Goal: Task Accomplishment & Management: Complete application form

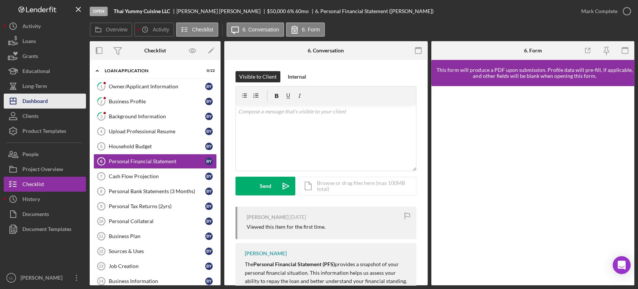
click at [61, 108] on div "Icon/History Activity Loans Grants Educational Long-Term Icon/Dashboard Dashboa…" at bounding box center [45, 152] width 82 height 266
click at [58, 104] on button "Icon/Dashboard Dashboard" at bounding box center [45, 100] width 82 height 15
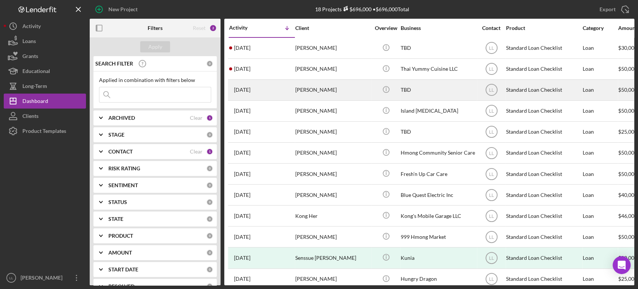
click at [319, 92] on div "[PERSON_NAME]" at bounding box center [332, 90] width 75 height 20
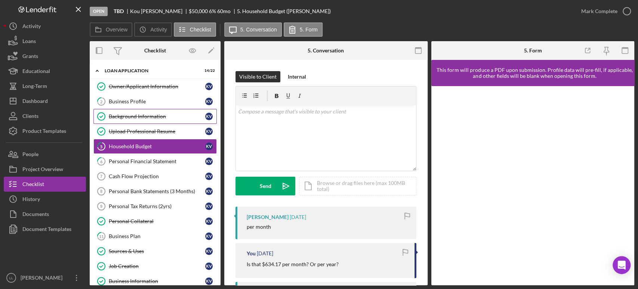
click at [158, 118] on div "Background Information" at bounding box center [157, 116] width 96 height 6
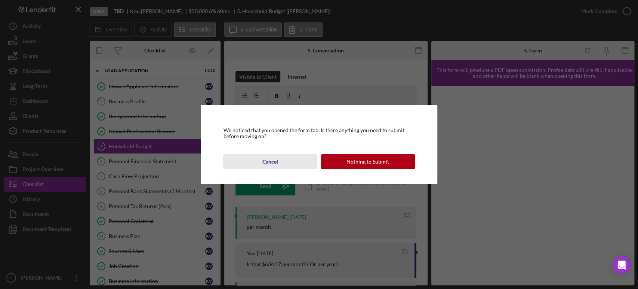
click at [291, 158] on button "Cancel" at bounding box center [270, 161] width 94 height 15
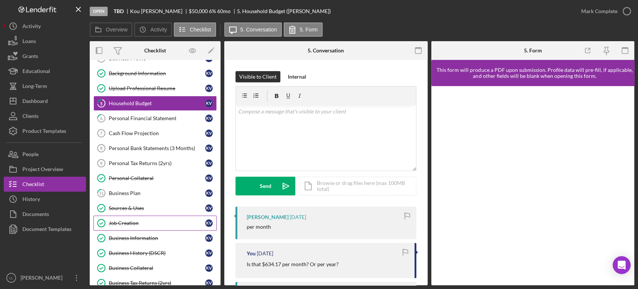
scroll to position [83, 0]
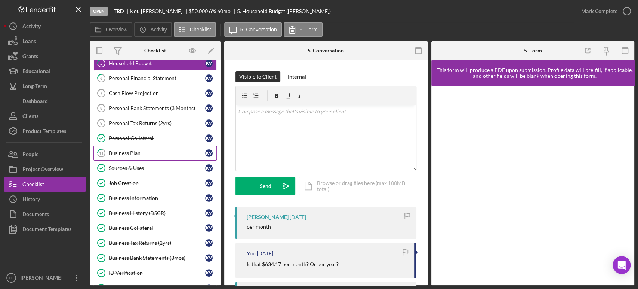
click at [160, 153] on div "Business Plan" at bounding box center [157, 153] width 96 height 6
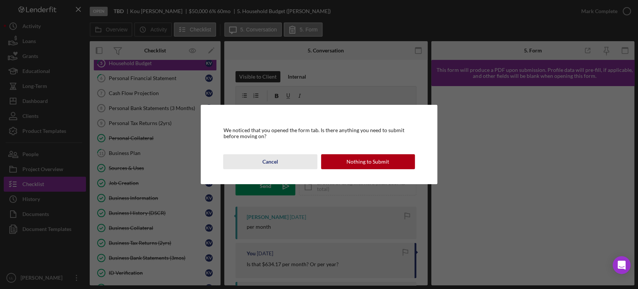
click at [269, 160] on div "Cancel" at bounding box center [270, 161] width 16 height 15
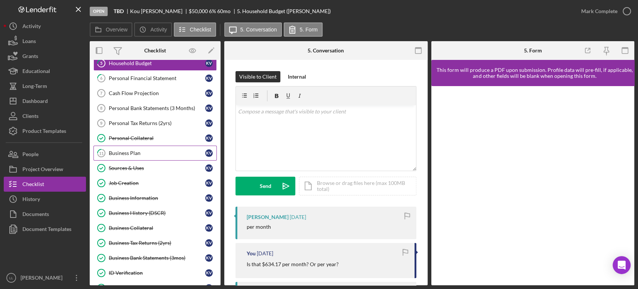
click at [138, 152] on div "Business Plan" at bounding box center [157, 153] width 96 height 6
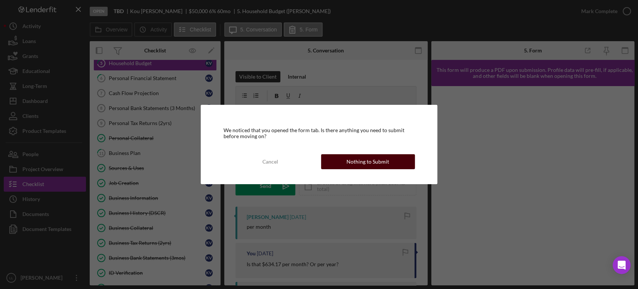
click at [338, 161] on button "Nothing to Submit" at bounding box center [368, 161] width 94 height 15
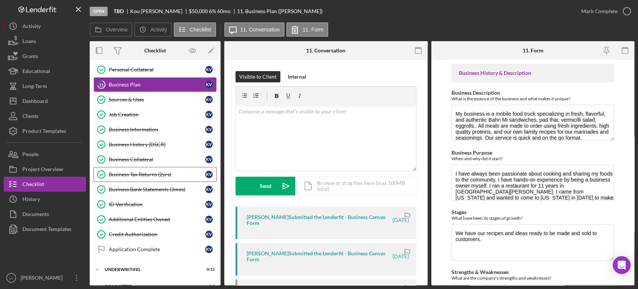
scroll to position [137, 0]
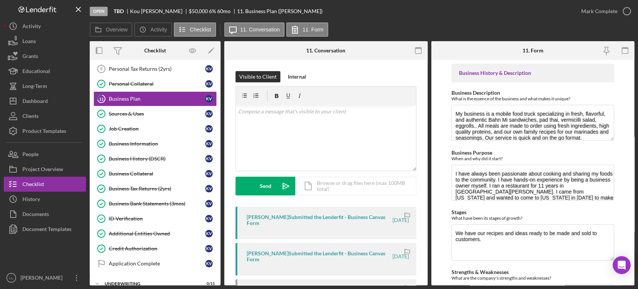
click at [365, 22] on div "Overview Icon/History Activity Checklist Icon/Message 11. Conversation 11. Form" at bounding box center [362, 29] width 545 height 15
click at [401, 29] on div "Overview Icon/History Activity Checklist Icon/Message 11. Conversation 11. Form" at bounding box center [362, 29] width 545 height 15
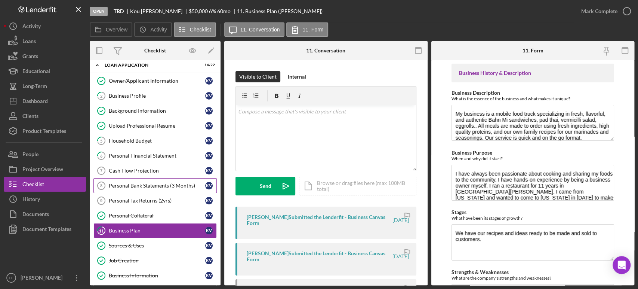
scroll to position [0, 0]
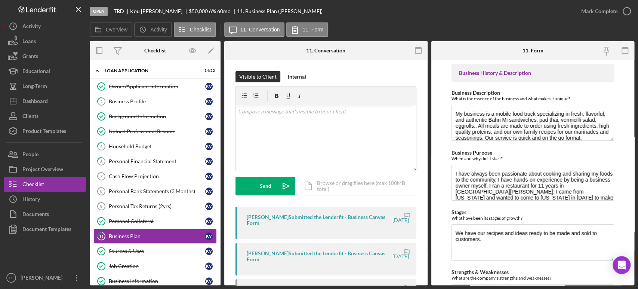
click at [359, 21] on div "Open TBD [PERSON_NAME] $50,000 $50,000 6 % 60 mo 11. Business Plan ([PERSON_NAM…" at bounding box center [332, 11] width 484 height 22
click at [354, 20] on div "Open TBD [PERSON_NAME] $50,000 $50,000 6 % 60 mo 11. Business Plan ([PERSON_NAM…" at bounding box center [332, 11] width 484 height 22
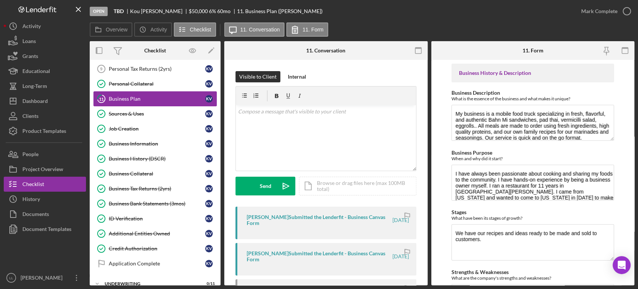
scroll to position [96, 0]
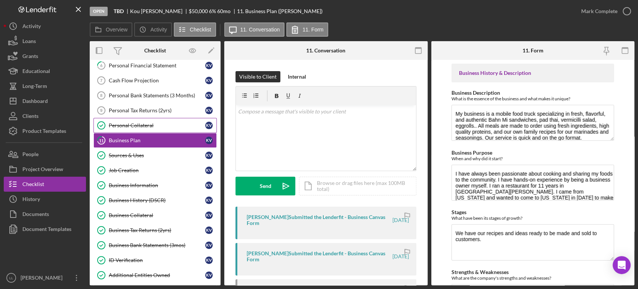
click at [144, 124] on div "Personal Collateral" at bounding box center [157, 125] width 96 height 6
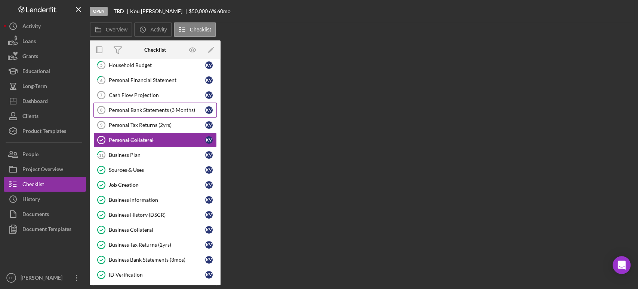
scroll to position [54, 0]
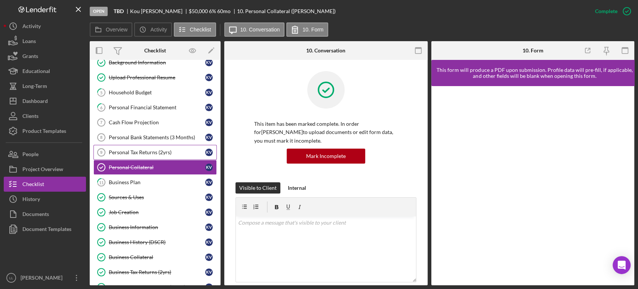
click at [172, 154] on link "Personal Tax Returns (2yrs) 9 Personal Tax Returns (2yrs) K V" at bounding box center [154, 152] width 123 height 15
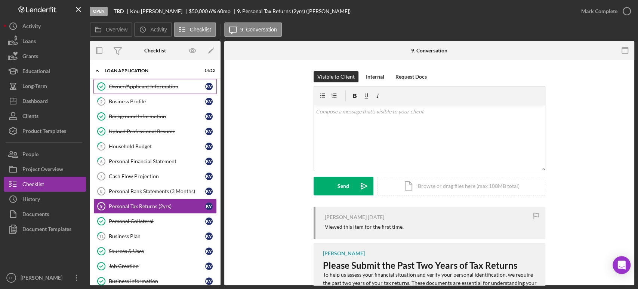
click at [165, 87] on div "Owner/Applicant Information" at bounding box center [157, 86] width 96 height 6
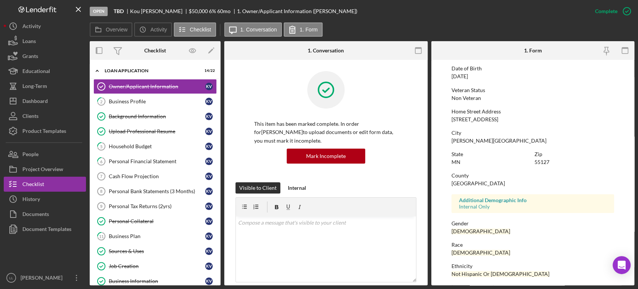
scroll to position [123, 0]
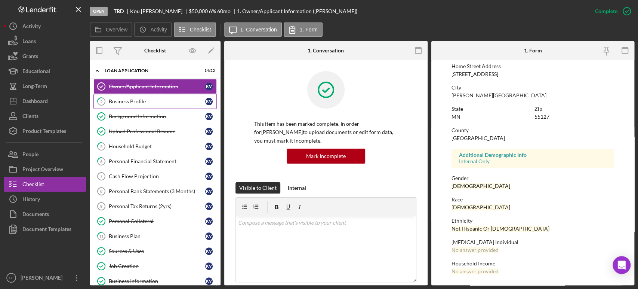
click at [154, 107] on link "2 Business Profile K V" at bounding box center [154, 101] width 123 height 15
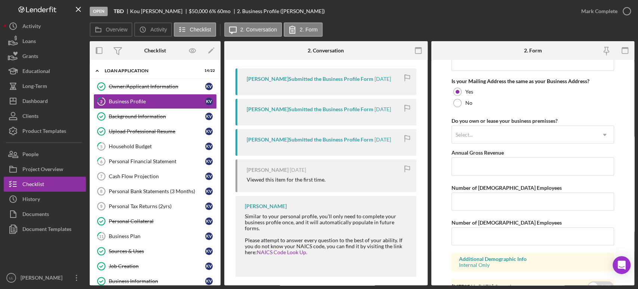
scroll to position [603, 0]
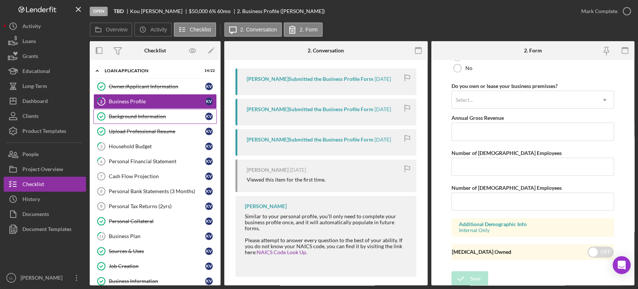
click at [138, 118] on link "Background Information Background Information K V" at bounding box center [154, 116] width 123 height 15
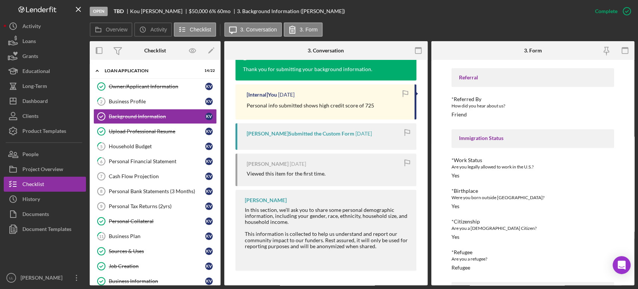
scroll to position [332, 0]
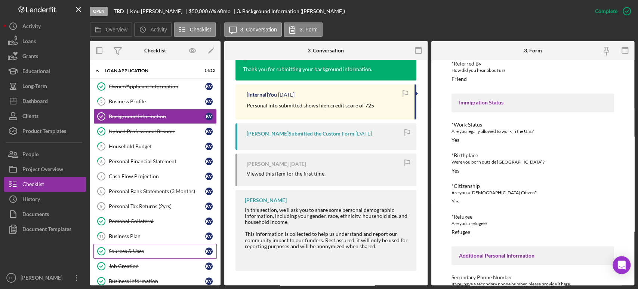
click at [154, 253] on div "Sources & Uses" at bounding box center [157, 251] width 96 height 6
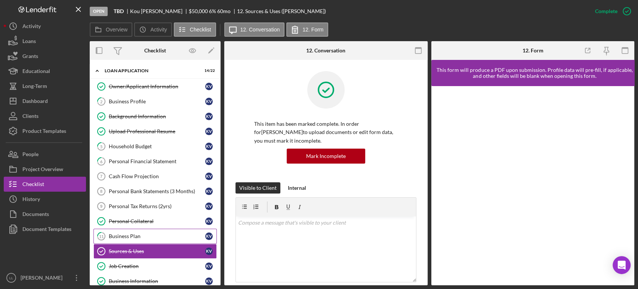
click at [138, 235] on div "Business Plan" at bounding box center [157, 236] width 96 height 6
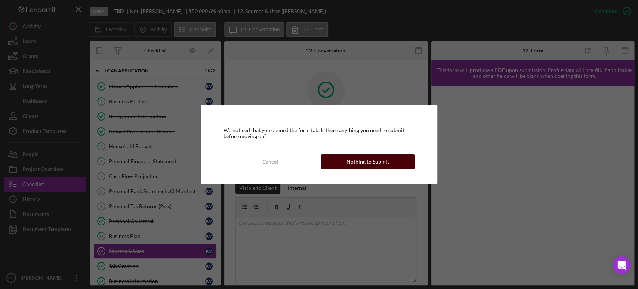
click at [364, 161] on div "Nothing to Submit" at bounding box center [367, 161] width 43 height 15
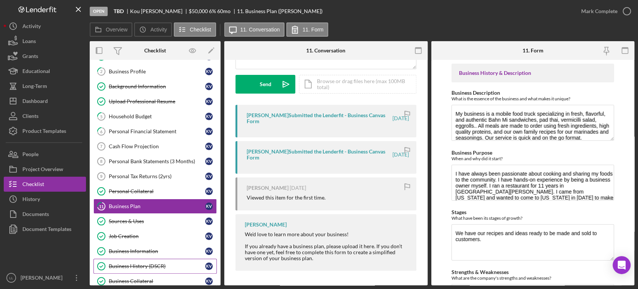
scroll to position [83, 0]
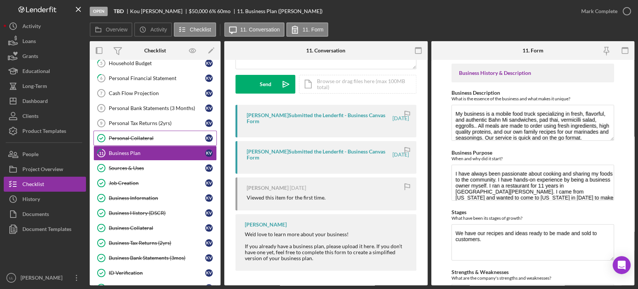
click at [167, 139] on div "Personal Collateral" at bounding box center [157, 138] width 96 height 6
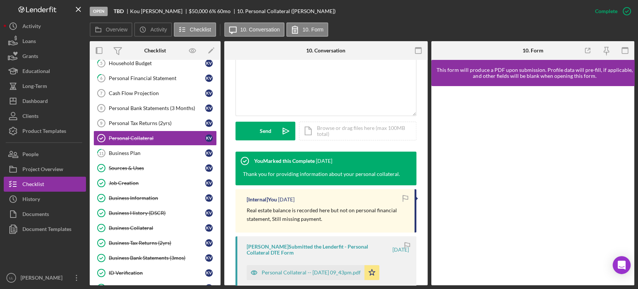
scroll to position [207, 0]
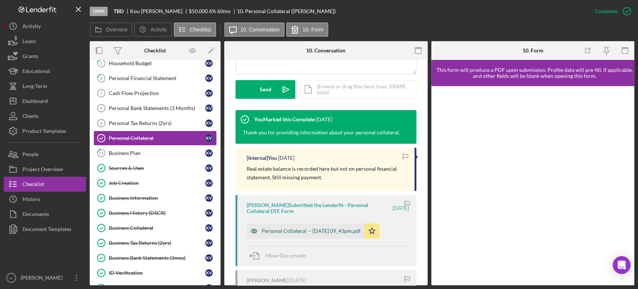
click at [308, 228] on div "Personal Collateral -- [DATE] 09_43pm.pdf" at bounding box center [311, 231] width 99 height 6
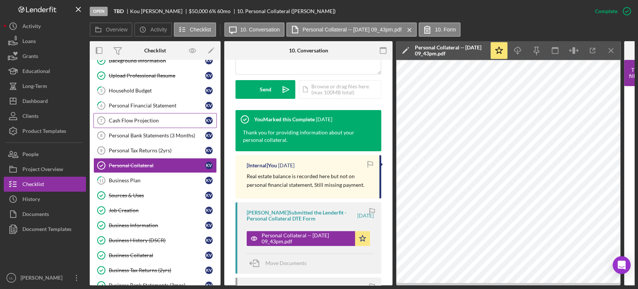
scroll to position [41, 0]
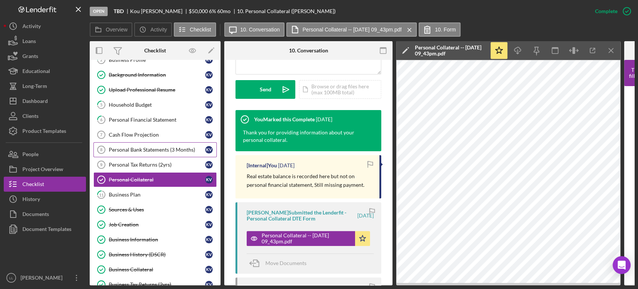
click at [153, 148] on div "Personal Bank Statements (3 Months)" at bounding box center [157, 150] width 96 height 6
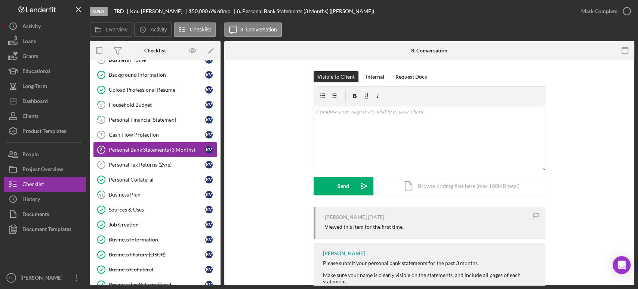
click at [135, 148] on div "Personal Bank Statements (3 Months)" at bounding box center [157, 150] width 96 height 6
click at [152, 147] on div "Personal Bank Statements (3 Months)" at bounding box center [157, 150] width 96 height 6
click at [161, 134] on div "Cash Flow Projection" at bounding box center [157, 135] width 96 height 6
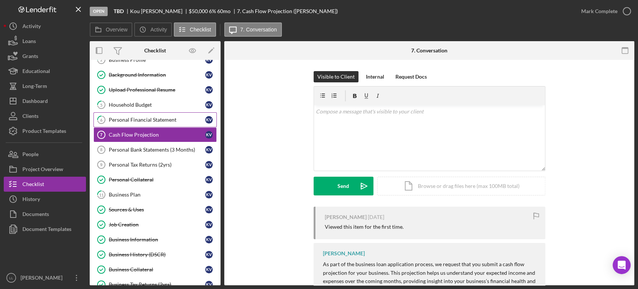
click at [154, 123] on link "6 Personal Financial Statement K V" at bounding box center [154, 119] width 123 height 15
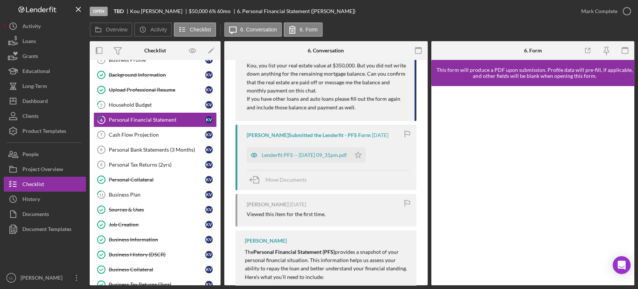
scroll to position [249, 0]
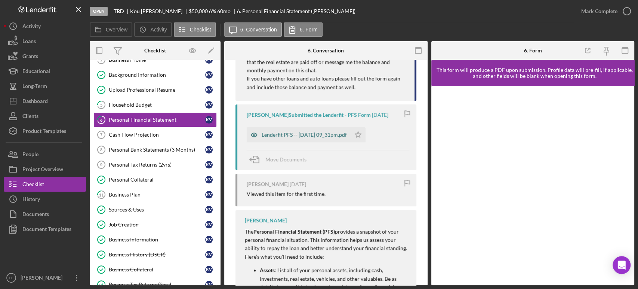
click at [301, 136] on div "Lenderfit PFS -- [DATE] 09_31pm.pdf" at bounding box center [304, 135] width 85 height 6
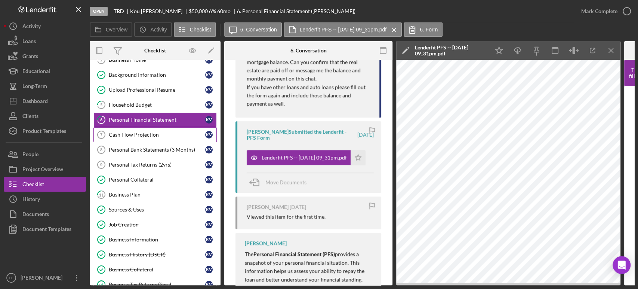
click at [158, 132] on div "Cash Flow Projection" at bounding box center [157, 135] width 96 height 6
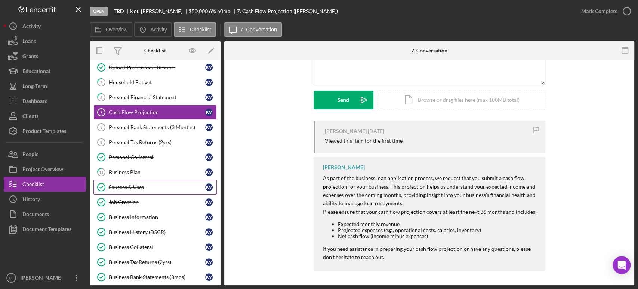
scroll to position [83, 0]
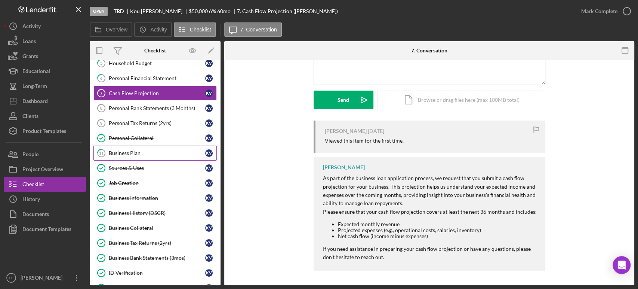
click at [153, 153] on div "Business Plan" at bounding box center [157, 153] width 96 height 6
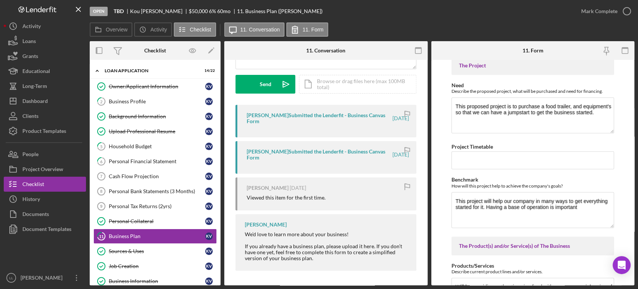
click at [348, 126] on div "[PERSON_NAME] Submitted the Lenderfit - Business Canvas Form [DATE]" at bounding box center [325, 121] width 181 height 33
click at [160, 206] on div "Personal Tax Returns (2yrs)" at bounding box center [157, 206] width 96 height 6
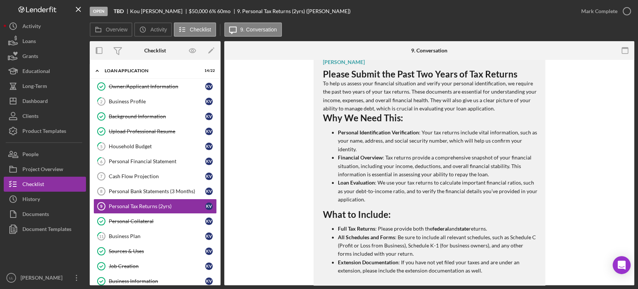
scroll to position [201, 0]
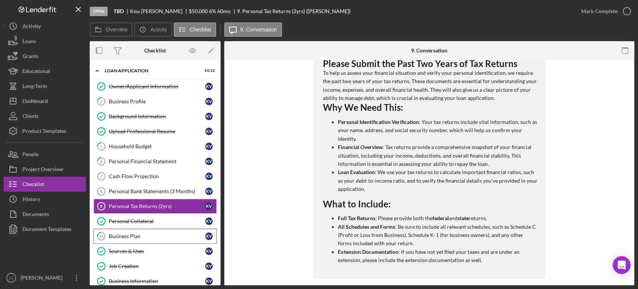
click at [161, 237] on div "Business Plan" at bounding box center [157, 236] width 96 height 6
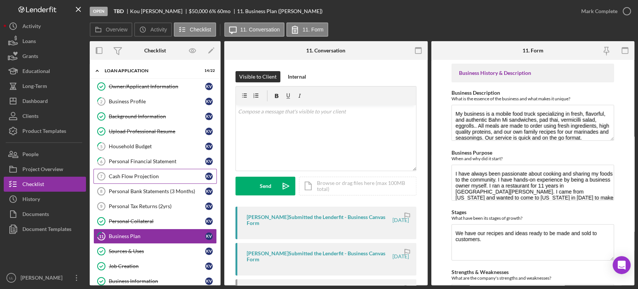
click at [161, 182] on link "Cash Flow Projection 7 Cash Flow Projection K V" at bounding box center [154, 176] width 123 height 15
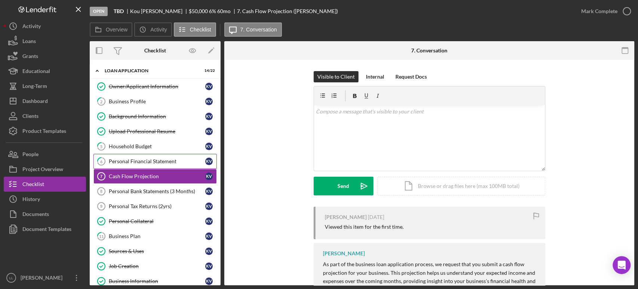
click at [172, 164] on link "6 Personal Financial Statement K V" at bounding box center [154, 161] width 123 height 15
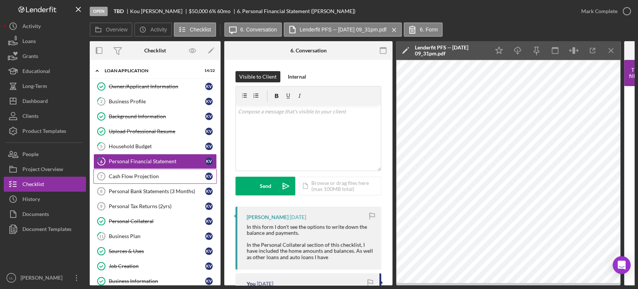
click at [172, 176] on div "Cash Flow Projection" at bounding box center [157, 176] width 96 height 6
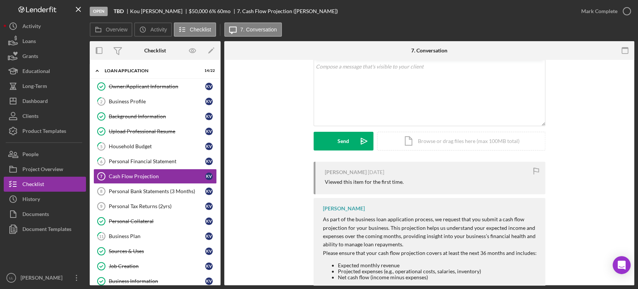
scroll to position [86, 0]
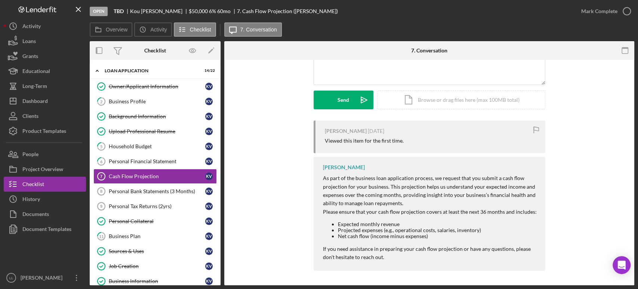
click at [277, 201] on div "[PERSON_NAME] [DATE] Viewed this item for the first time. [PERSON_NAME] As part…" at bounding box center [429, 197] width 388 height 154
click at [277, 181] on div "[PERSON_NAME] [DATE] Viewed this item for the first time. [PERSON_NAME] As part…" at bounding box center [429, 197] width 388 height 154
click at [142, 145] on div "Household Budget" at bounding box center [157, 146] width 96 height 6
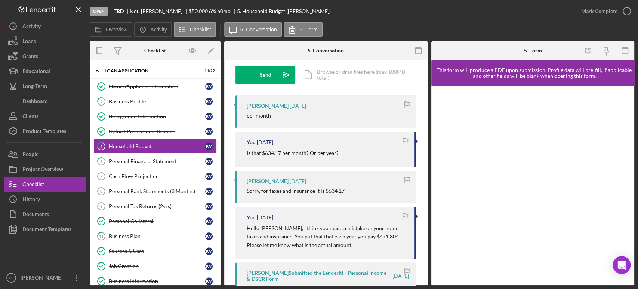
scroll to position [124, 0]
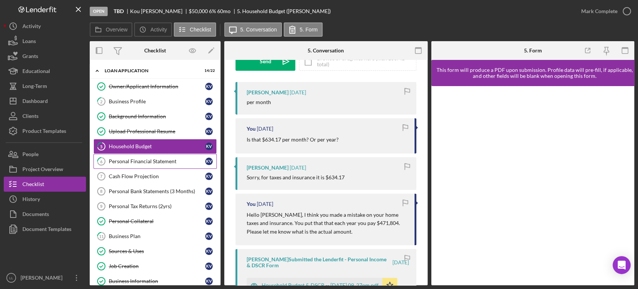
click at [157, 163] on div "Personal Financial Statement" at bounding box center [157, 161] width 96 height 6
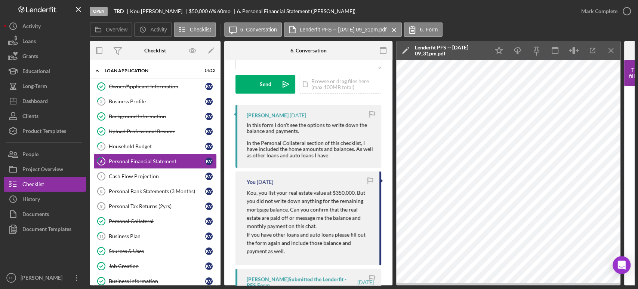
scroll to position [83, 0]
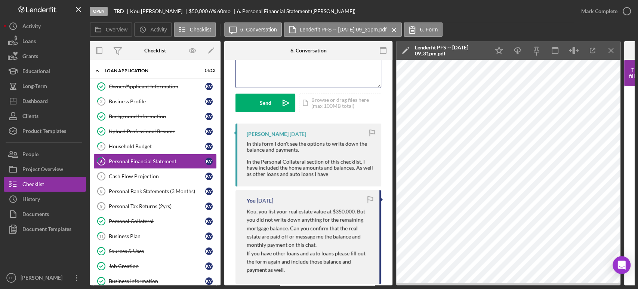
click at [347, 68] on div "v Color teal Color pink Remove color Add row above Add row below Add column bef…" at bounding box center [308, 54] width 145 height 65
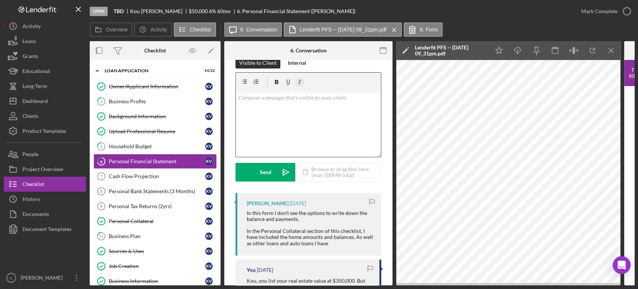
scroll to position [0, 0]
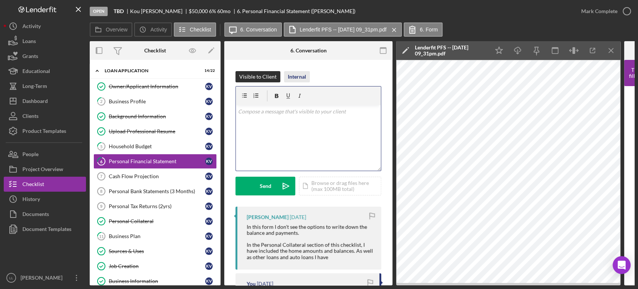
click at [300, 78] on div "Internal" at bounding box center [297, 76] width 18 height 11
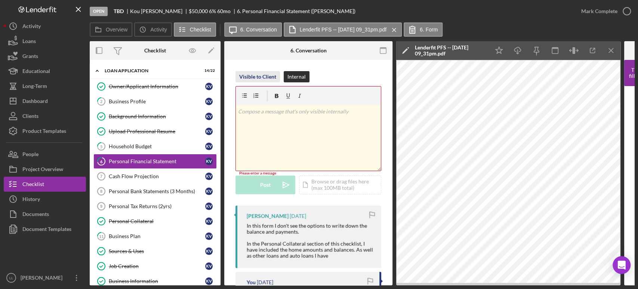
click at [270, 80] on div "Visible to Client" at bounding box center [257, 76] width 37 height 11
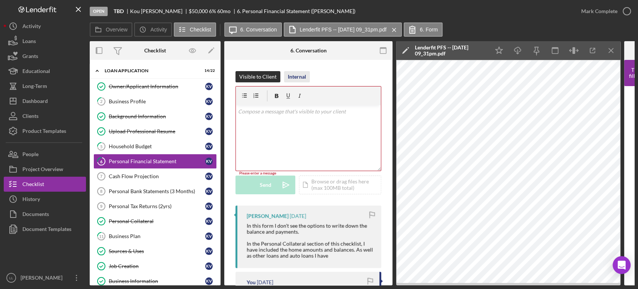
click at [299, 72] on div "Internal" at bounding box center [297, 76] width 18 height 11
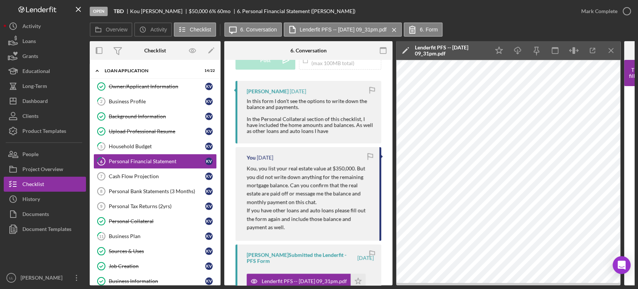
scroll to position [41, 0]
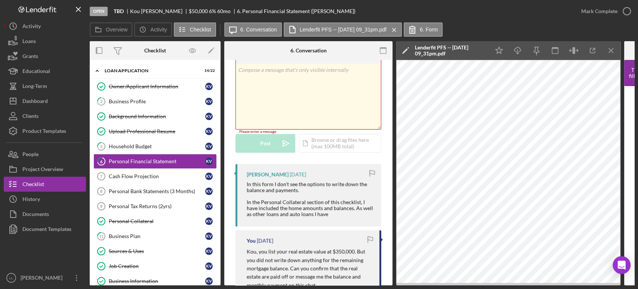
click at [335, 115] on div "v Color teal Color pink Remove color Add row above Add row below Add column bef…" at bounding box center [308, 96] width 145 height 65
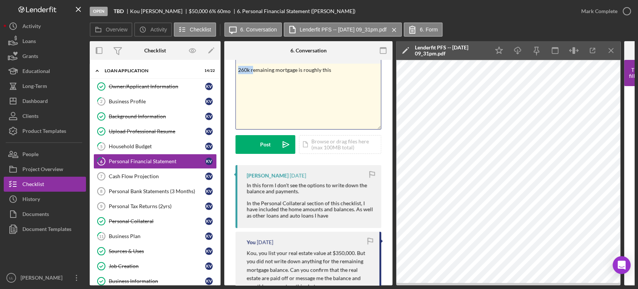
drag, startPoint x: 253, startPoint y: 70, endPoint x: 222, endPoint y: 67, distance: 31.9
click at [222, 67] on div "Overview Internal Workflow Stage Open Icon/Dropdown Arrow Archive (can unarchiv…" at bounding box center [362, 163] width 545 height 244
drag, startPoint x: 340, startPoint y: 70, endPoint x: 309, endPoint y: 71, distance: 30.7
click at [309, 71] on p "Remaining mortgage is roughly this" at bounding box center [308, 70] width 141 height 8
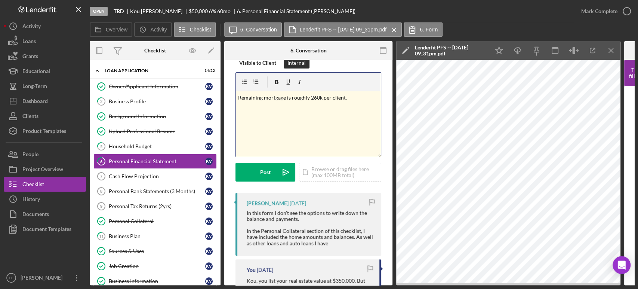
scroll to position [0, 0]
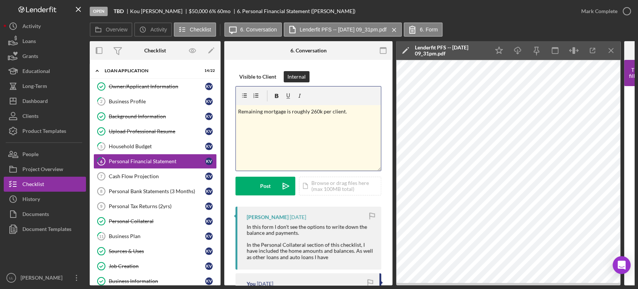
drag, startPoint x: 355, startPoint y: 115, endPoint x: 335, endPoint y: 140, distance: 32.0
click at [355, 114] on p "Remaining mortgage is roughly 260k per client." at bounding box center [308, 111] width 141 height 8
click at [356, 104] on div at bounding box center [308, 95] width 145 height 19
click at [352, 110] on p "Remaining mortgage is roughly 260k per client." at bounding box center [308, 111] width 141 height 8
click at [362, 111] on p "Remaining mortgage is roughly 260k per client -" at bounding box center [308, 111] width 141 height 8
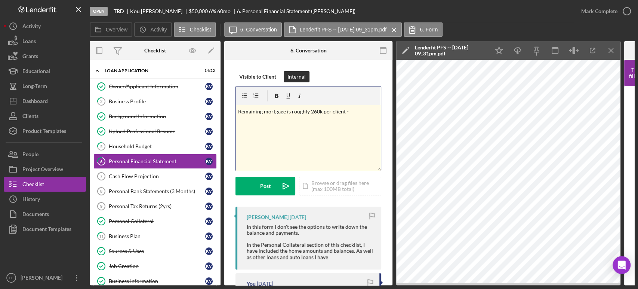
click at [350, 112] on p "Remaining mortgage is roughly 260k per client -" at bounding box center [308, 111] width 141 height 8
click at [344, 111] on p "Remaining mortgage is roughly 260k per client -" at bounding box center [308, 111] width 141 height 8
click at [347, 112] on p "Remaining mortgage is roughly 260k per client -" at bounding box center [308, 111] width 141 height 8
click at [344, 111] on p "Remaining mortgage is roughly 260k per client -" at bounding box center [308, 111] width 141 height 8
click at [347, 111] on p "Remaining mortgage is roughly 260k per client -" at bounding box center [308, 111] width 141 height 8
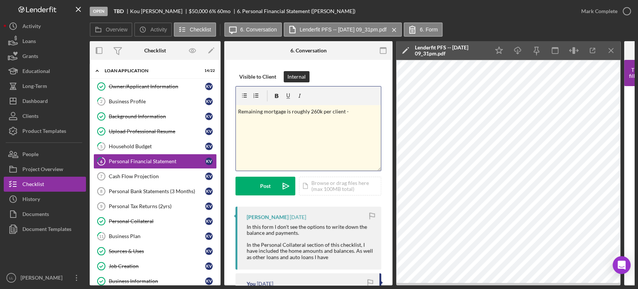
click at [354, 111] on p "Remaining mortgage is roughly 260k per client -" at bounding box center [308, 111] width 141 height 8
click at [355, 110] on p "Remaining mortgage is roughly 260k per client -" at bounding box center [308, 111] width 141 height 8
click at [357, 112] on p "Remaining mortgage is roughly 260k per client -" at bounding box center [308, 111] width 141 height 8
click at [344, 110] on p "Remaining mortgage is roughly 260k per client -" at bounding box center [308, 111] width 141 height 8
click at [348, 109] on p "Remaining mortgage is roughly 260k per client -" at bounding box center [308, 111] width 141 height 8
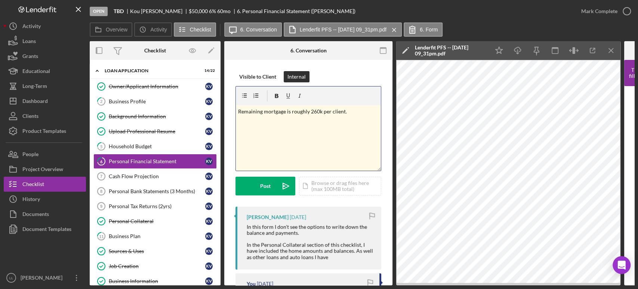
click at [344, 112] on p "Remaining mortgage is roughly 260k per client." at bounding box center [308, 111] width 141 height 8
click at [349, 111] on p "Remaining mortgage is roughly 260k per client." at bounding box center [308, 111] width 141 height 8
click at [299, 120] on p "Remaining mortgage is roughly 260k per client at around [DATE] including escrow." at bounding box center [308, 115] width 141 height 17
click at [241, 119] on p "Remaining mortgage is roughly 260k per client at around [DATE] including escrow." at bounding box center [308, 115] width 141 height 17
click at [250, 120] on p "Remaining mortgage is roughly 260k per client at around [DATE] including escrow." at bounding box center [308, 115] width 141 height 17
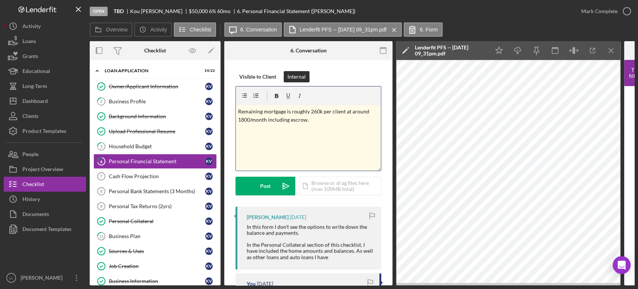
click at [318, 119] on p "Remaining mortgage is roughly 260k per client at around 1800/month including es…" at bounding box center [308, 115] width 141 height 17
click at [238, 119] on p "Remaining mortgage is roughly 260k per client at around 1800/month including es…" at bounding box center [308, 115] width 141 height 17
click at [339, 114] on p "Remaining mortgage is roughly 260k per client at around $1800/month including e…" at bounding box center [308, 115] width 141 height 17
click at [343, 120] on p "Remaining mortgage is roughly 260k per client at around $1800/month including e…" at bounding box center [308, 115] width 141 height 17
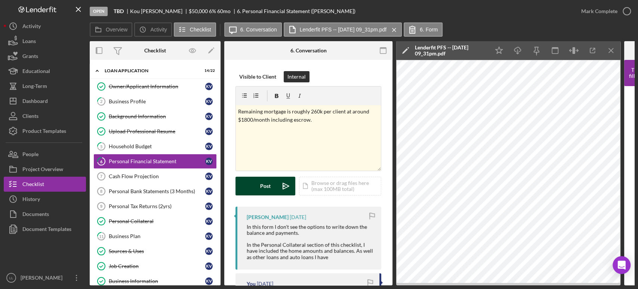
click at [272, 189] on button "Post Icon/icon-invite-send" at bounding box center [265, 185] width 60 height 19
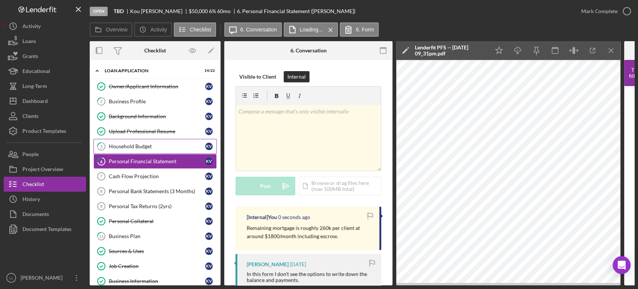
drag, startPoint x: 164, startPoint y: 144, endPoint x: 170, endPoint y: 147, distance: 6.9
click at [164, 144] on div "Household Budget" at bounding box center [157, 146] width 96 height 6
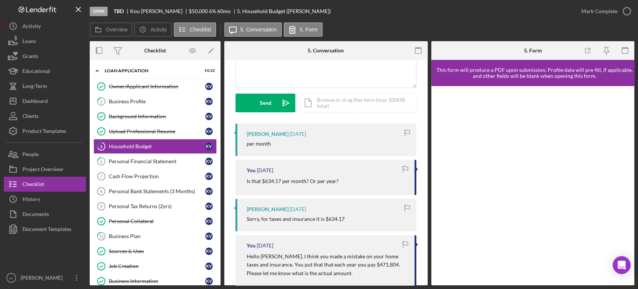
scroll to position [249, 0]
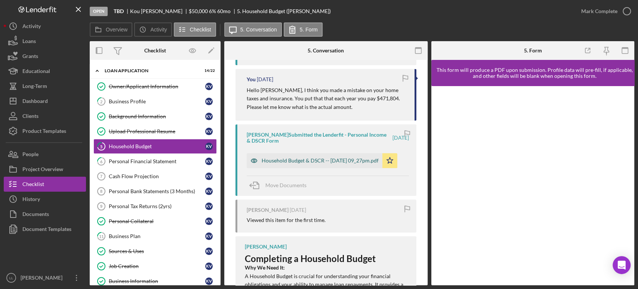
click at [295, 158] on div "Household Budget & DSCR -- [DATE] 09_27pm.pdf" at bounding box center [320, 160] width 117 height 6
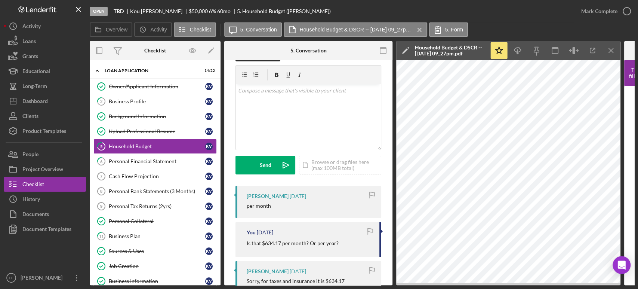
scroll to position [0, 0]
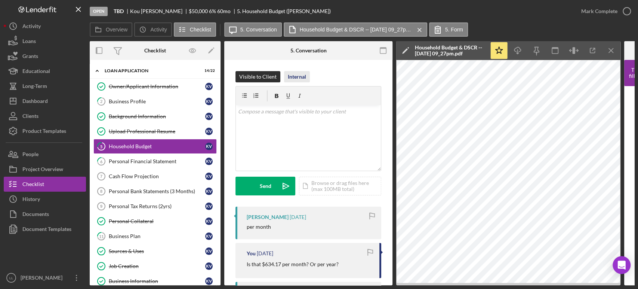
click at [302, 80] on div "Internal" at bounding box center [297, 76] width 18 height 11
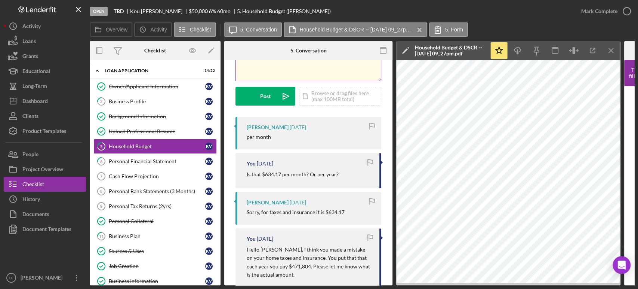
scroll to position [41, 0]
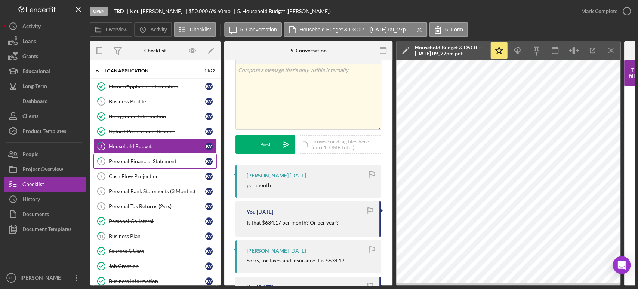
click at [158, 159] on div "Personal Financial Statement" at bounding box center [157, 161] width 96 height 6
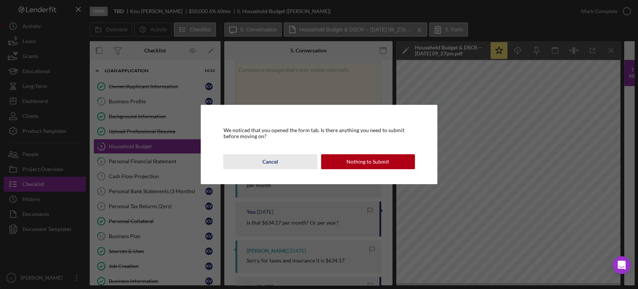
click at [260, 166] on button "Cancel" at bounding box center [270, 161] width 94 height 15
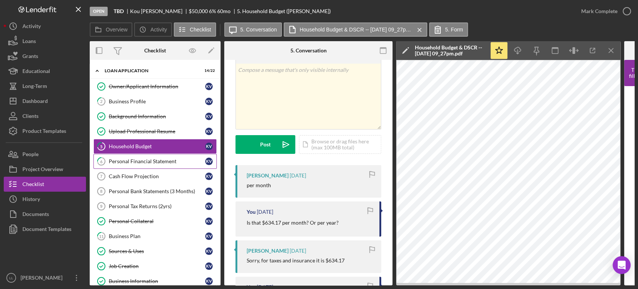
click at [163, 162] on div "Personal Financial Statement" at bounding box center [157, 161] width 96 height 6
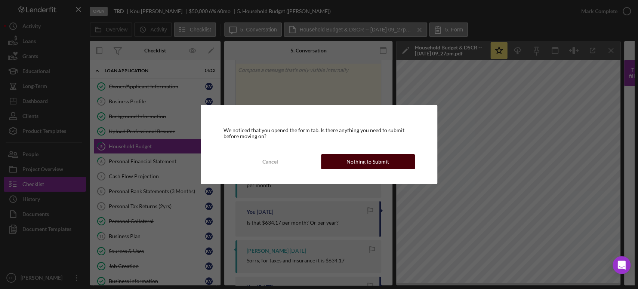
click at [339, 163] on button "Nothing to Submit" at bounding box center [368, 161] width 94 height 15
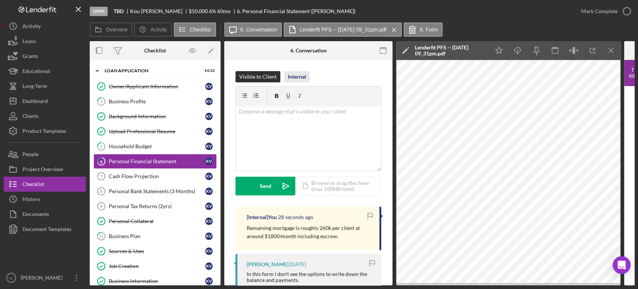
click at [304, 80] on div "Internal" at bounding box center [297, 76] width 18 height 11
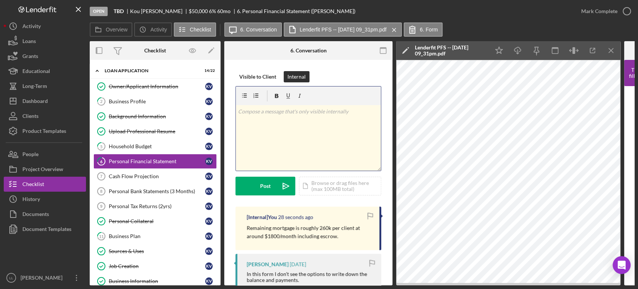
click at [309, 141] on div "v Color teal Color pink Remove color Add row above Add row below Add column bef…" at bounding box center [308, 137] width 145 height 65
click at [296, 135] on div "v Color teal Color pink Remove color Add row above Add row below Add column bef…" at bounding box center [308, 137] width 145 height 65
click at [280, 136] on div "v Color teal Color pink Remove color Add row above Add row below Add column bef…" at bounding box center [308, 137] width 145 height 65
drag, startPoint x: 278, startPoint y: 185, endPoint x: 237, endPoint y: 170, distance: 43.4
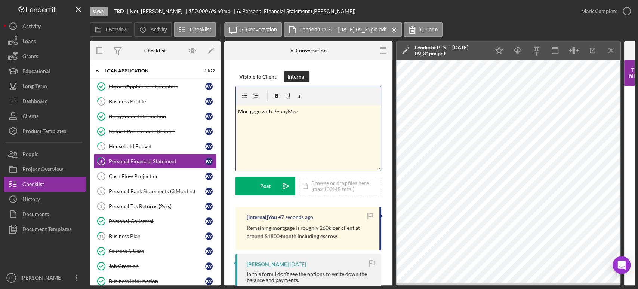
click at [278, 185] on icon "Icon/icon-invite-send" at bounding box center [286, 185] width 19 height 19
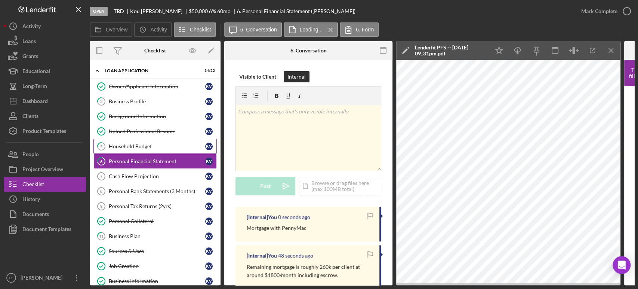
click at [122, 141] on link "5 Household Budget K V" at bounding box center [154, 146] width 123 height 15
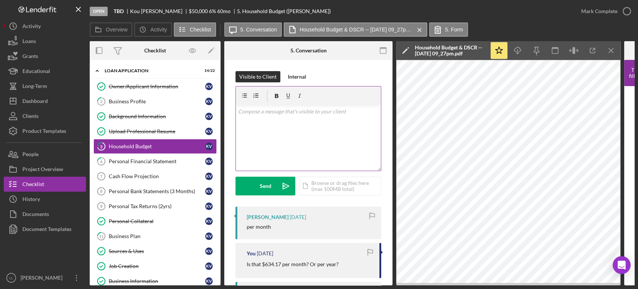
drag, startPoint x: 292, startPoint y: 75, endPoint x: 309, endPoint y: 103, distance: 33.3
click at [292, 75] on div "Internal" at bounding box center [297, 76] width 18 height 11
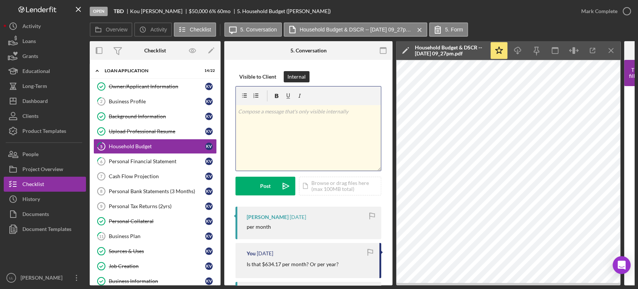
click at [337, 139] on div "v Color teal Color pink Remove color Add row above Add row below Add column bef…" at bounding box center [308, 137] width 145 height 65
click at [352, 159] on div "v Color teal Color pink Remove color Add row above Add row below Add column bef…" at bounding box center [308, 137] width 145 height 65
click at [346, 138] on div "v Color teal Color pink Remove color Add row above Add row below Add column bef…" at bounding box center [308, 137] width 145 height 65
click at [282, 108] on p at bounding box center [308, 111] width 141 height 8
click at [320, 133] on div "v Color teal Color pink Remove color Add row above Add row below Add column bef…" at bounding box center [308, 137] width 145 height 65
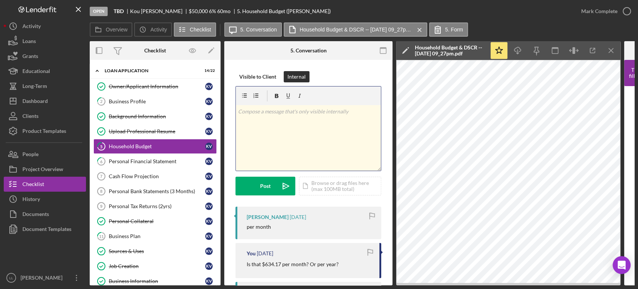
click at [311, 123] on div "v Color teal Color pink Remove color Add row above Add row below Add column bef…" at bounding box center [308, 137] width 145 height 65
click at [246, 112] on p "46680" at bounding box center [308, 111] width 141 height 8
click at [245, 111] on p "46680" at bounding box center [308, 111] width 141 height 8
click at [237, 112] on div "v Color teal Color pink Remove color Add row above Add row below Add column bef…" at bounding box center [308, 137] width 145 height 65
drag, startPoint x: 303, startPoint y: 112, endPoint x: 280, endPoint y: 114, distance: 23.2
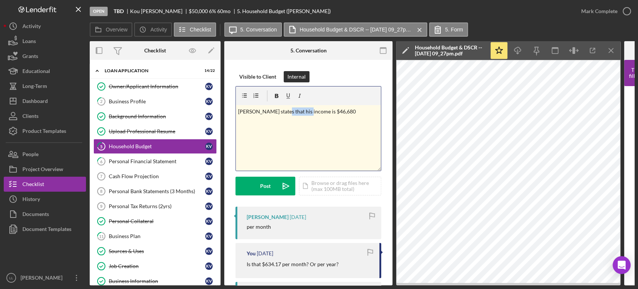
click at [280, 114] on p "[PERSON_NAME] states that his income is $46,680" at bounding box center [308, 111] width 141 height 8
click at [322, 111] on p "[PERSON_NAME] states that his salary is $46,680" at bounding box center [308, 111] width 141 height 8
click at [173, 156] on link "6 Personal Financial Statement K V" at bounding box center [154, 161] width 123 height 15
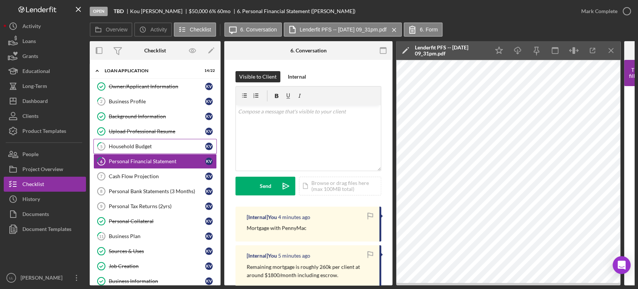
click at [172, 146] on div "Household Budget" at bounding box center [157, 146] width 96 height 6
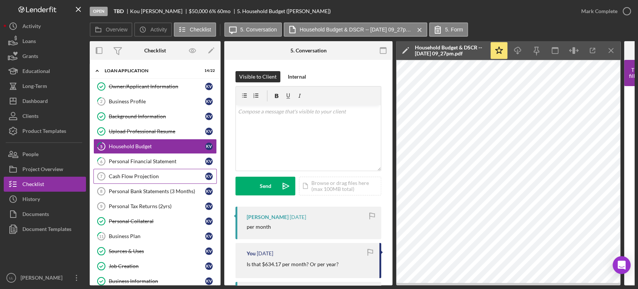
click at [170, 179] on link "Cash Flow Projection 7 Cash Flow Projection K V" at bounding box center [154, 176] width 123 height 15
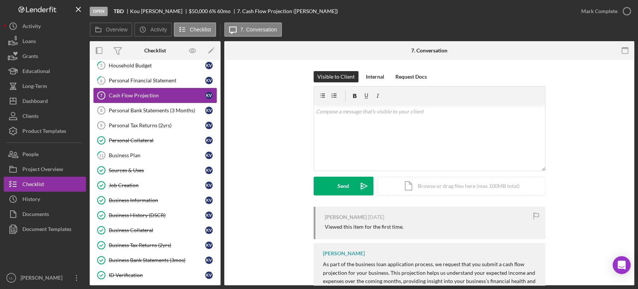
scroll to position [83, 0]
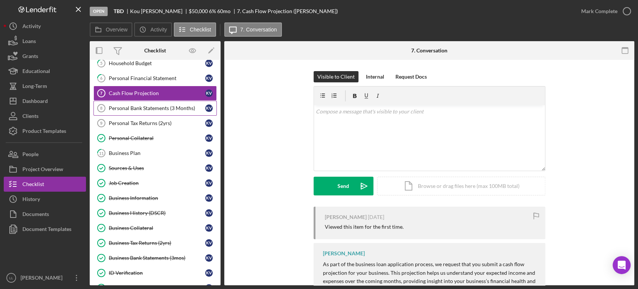
drag, startPoint x: 150, startPoint y: 109, endPoint x: 149, endPoint y: 113, distance: 3.8
click at [150, 109] on div "Personal Bank Statements (3 Months)" at bounding box center [157, 108] width 96 height 6
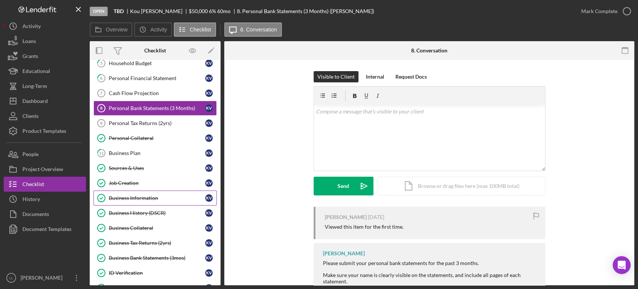
scroll to position [124, 0]
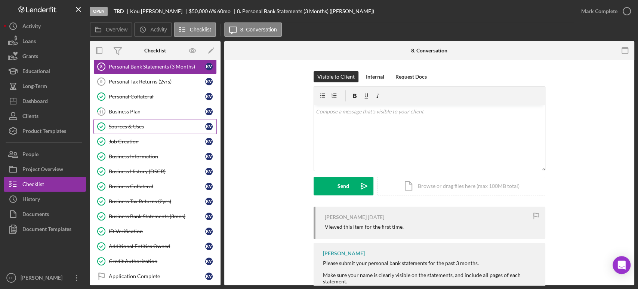
click at [146, 127] on div "Sources & Uses" at bounding box center [157, 126] width 96 height 6
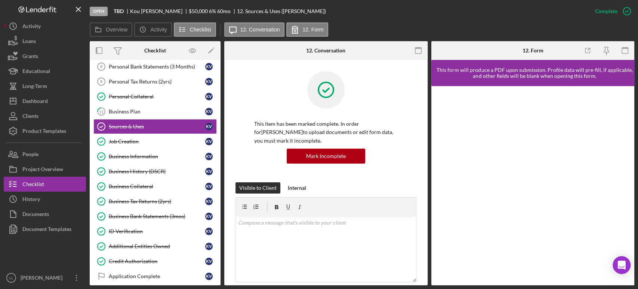
scroll to position [207, 0]
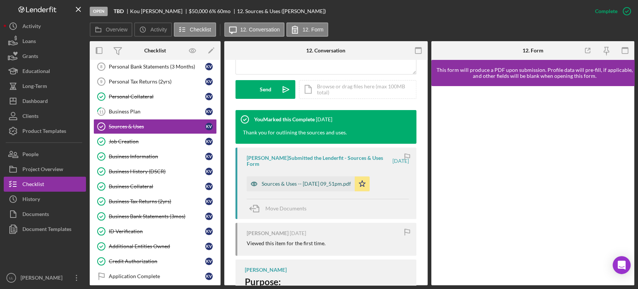
click at [318, 183] on div "Sources & Uses -- [DATE] 09_51pm.pdf" at bounding box center [306, 184] width 89 height 6
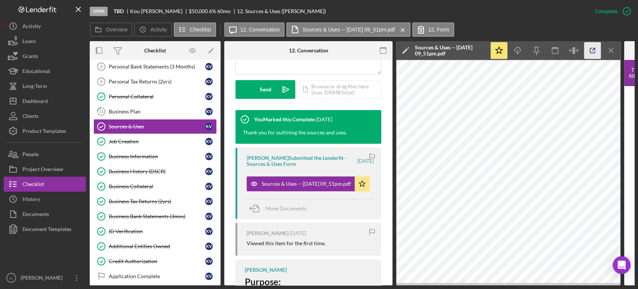
click at [595, 52] on icon "button" at bounding box center [592, 50] width 17 height 17
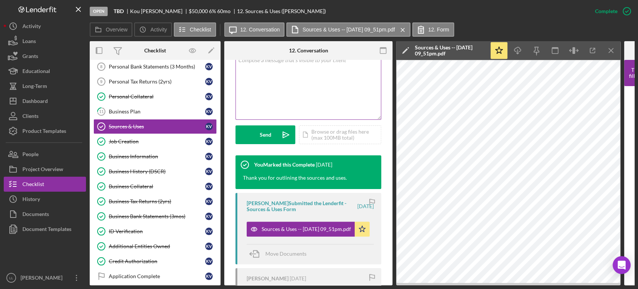
scroll to position [124, 0]
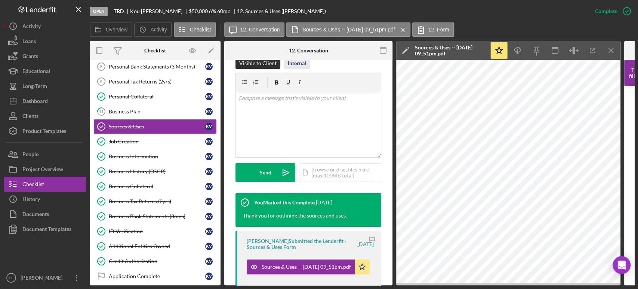
drag, startPoint x: 292, startPoint y: 64, endPoint x: 290, endPoint y: 68, distance: 4.4
click at [291, 64] on div "Internal" at bounding box center [297, 63] width 18 height 11
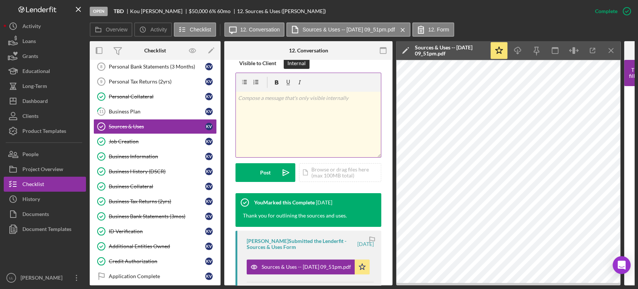
click at [303, 114] on div "v Color teal Color pink Remove color Add row above Add row below Add column bef…" at bounding box center [308, 124] width 145 height 65
click at [301, 113] on div "v Color teal Color pink Remove color Add row above Add row below Add column bef…" at bounding box center [308, 124] width 145 height 65
click at [302, 113] on div "v Color teal Color pink Remove color Add row above Add row below Add column bef…" at bounding box center [308, 124] width 145 height 65
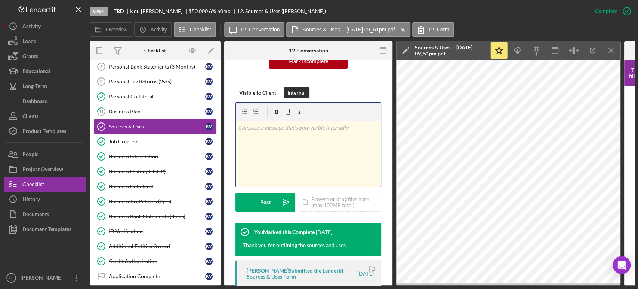
scroll to position [83, 0]
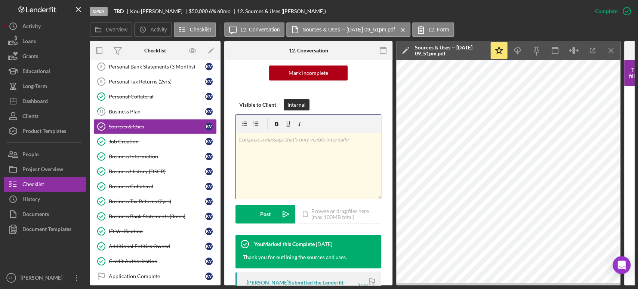
drag, startPoint x: 344, startPoint y: 170, endPoint x: 350, endPoint y: 175, distance: 7.4
click at [346, 169] on div "v Color teal Color pink Remove color Add row above Add row below Add column bef…" at bounding box center [308, 165] width 145 height 65
click at [349, 168] on div "v Color teal Color pink Remove color Add row above Add row below Add column bef…" at bounding box center [308, 165] width 145 height 65
click at [335, 157] on div "v Color teal Color pink Remove color Add row above Add row below Add column bef…" at bounding box center [308, 165] width 145 height 65
click at [329, 149] on div "v Color teal Color pink Remove color Add row above Add row below Add column bef…" at bounding box center [308, 165] width 145 height 65
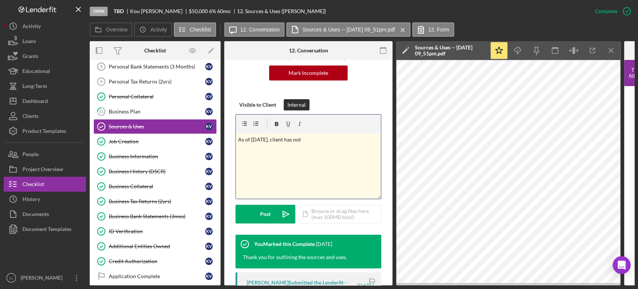
click at [314, 140] on p "As of [DATE], client has not" at bounding box center [308, 139] width 141 height 8
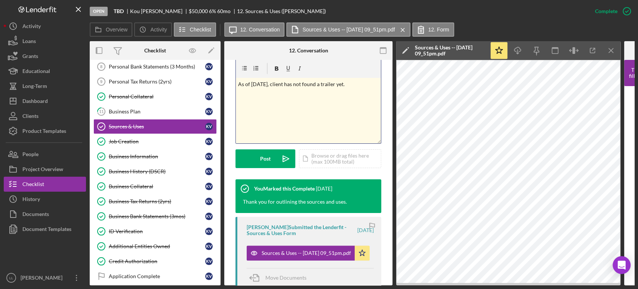
scroll to position [124, 0]
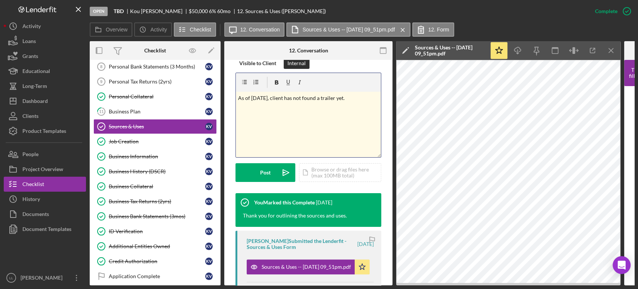
click at [358, 98] on p "As of [DATE], client has not found a trailer yet." at bounding box center [308, 98] width 141 height 8
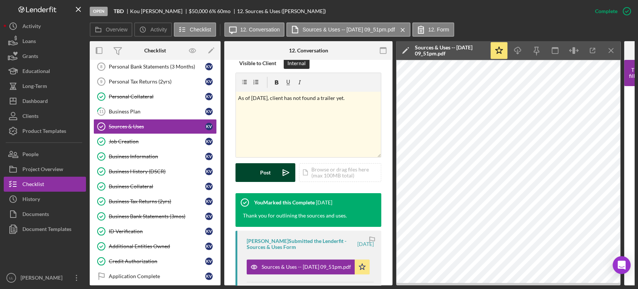
click at [265, 172] on div "Post" at bounding box center [265, 172] width 10 height 19
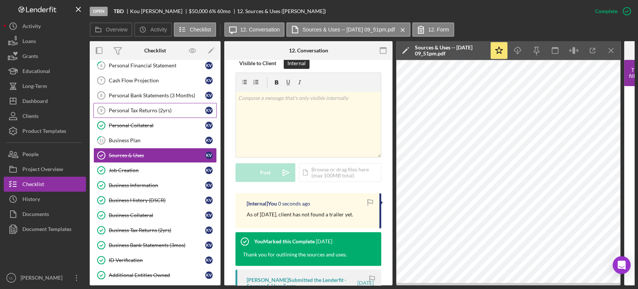
scroll to position [83, 0]
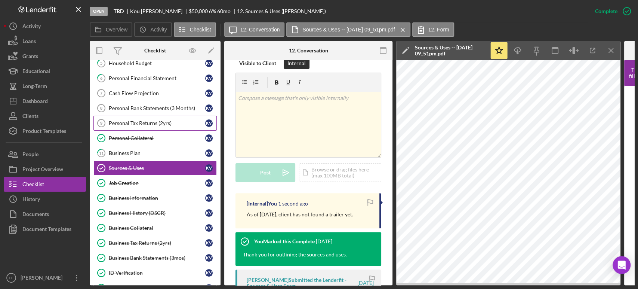
click at [153, 121] on div "Personal Tax Returns (2yrs)" at bounding box center [157, 123] width 96 height 6
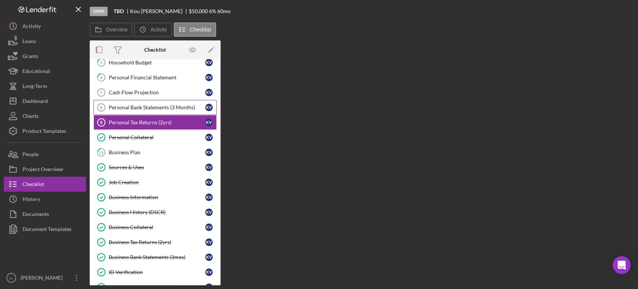
click at [149, 113] on link "Personal Bank Statements (3 Months) 8 Personal Bank Statements (3 Months) K V" at bounding box center [154, 107] width 123 height 15
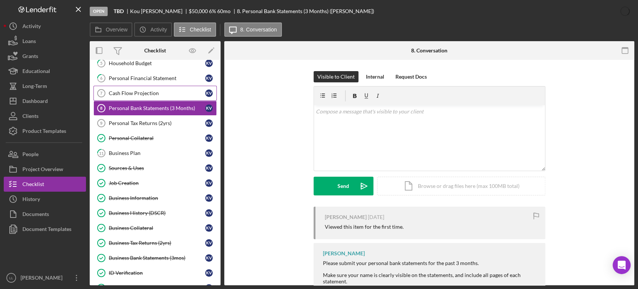
click at [145, 96] on link "Cash Flow Projection 7 Cash Flow Projection K V" at bounding box center [154, 93] width 123 height 15
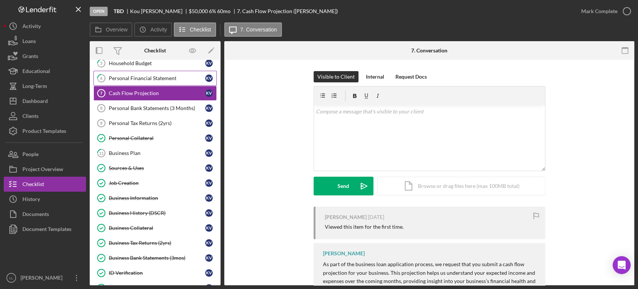
click at [152, 78] on div "Personal Financial Statement" at bounding box center [157, 78] width 96 height 6
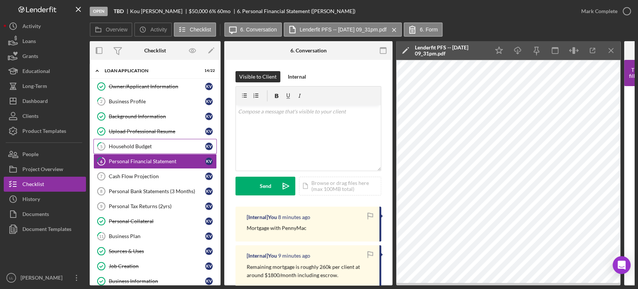
click at [143, 143] on div "Household Budget" at bounding box center [157, 146] width 96 height 6
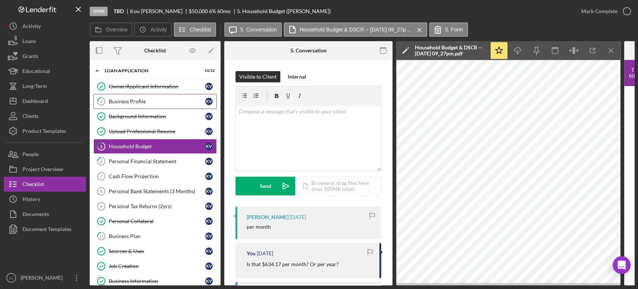
click at [136, 99] on div "Business Profile" at bounding box center [157, 101] width 96 height 6
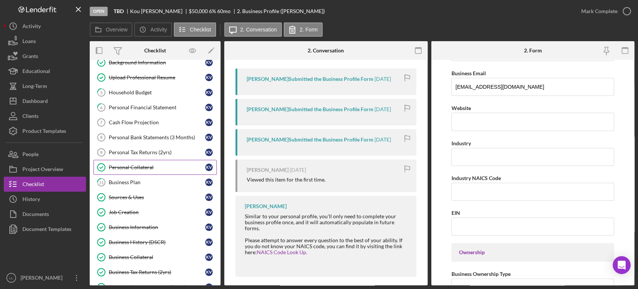
scroll to position [96, 0]
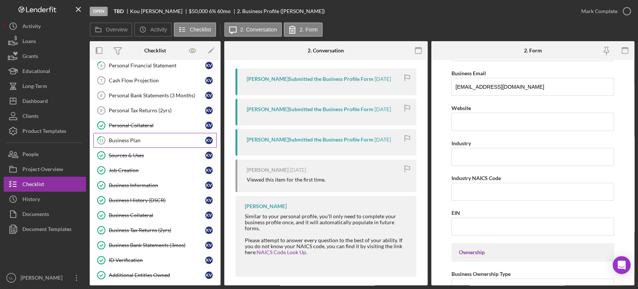
click at [147, 137] on div "Business Plan" at bounding box center [157, 140] width 96 height 6
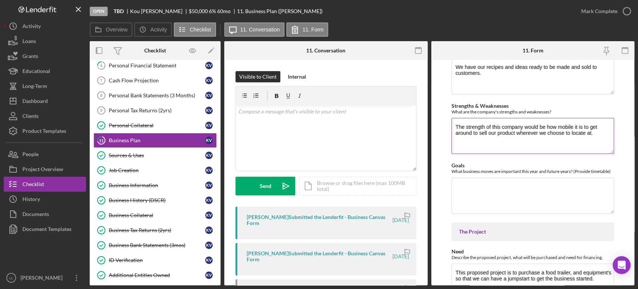
scroll to position [207, 0]
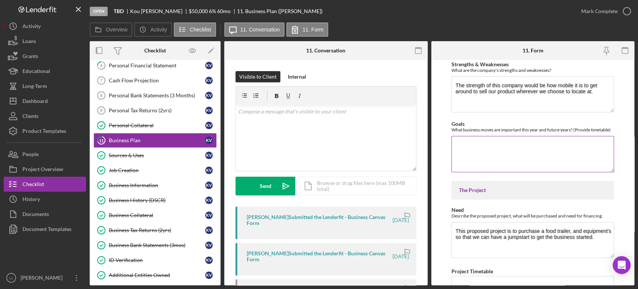
click at [517, 145] on textarea "Goals" at bounding box center [533, 154] width 163 height 36
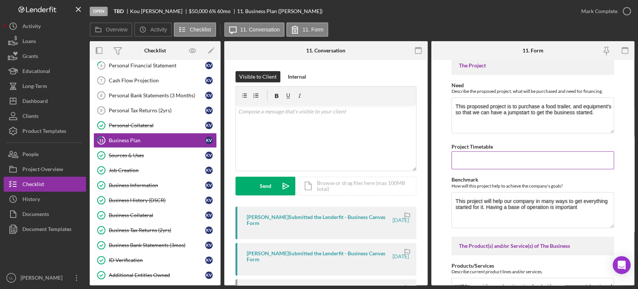
scroll to position [374, 0]
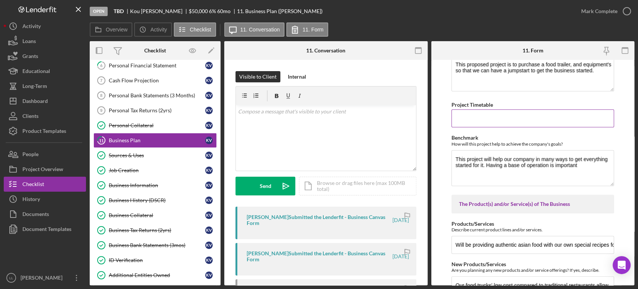
click at [499, 121] on input "Project Timetable" at bounding box center [533, 118] width 163 height 18
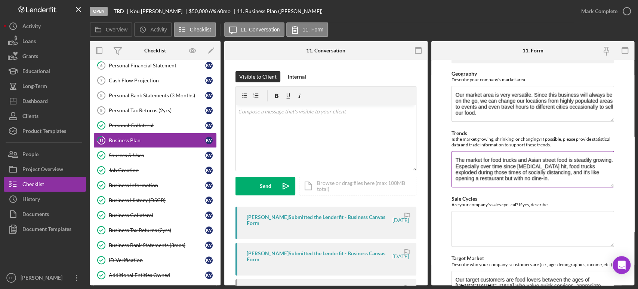
scroll to position [664, 0]
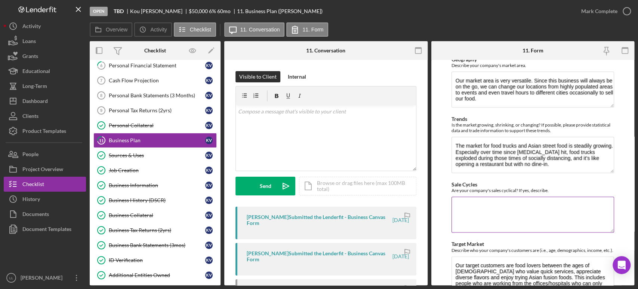
click at [475, 212] on textarea "Sale Cycles" at bounding box center [533, 214] width 163 height 36
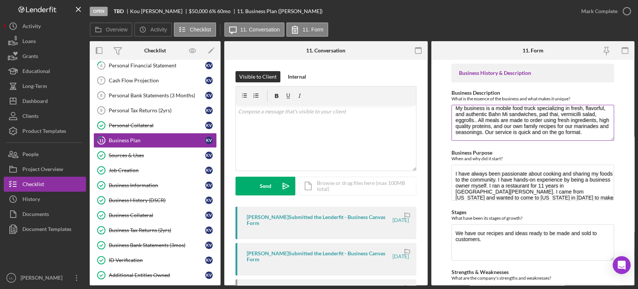
scroll to position [0, 0]
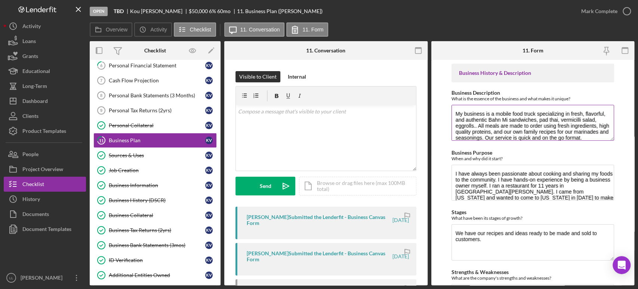
click at [499, 121] on textarea "My business is a mobile food truck specializing in fresh, flavorful, and authen…" at bounding box center [533, 123] width 163 height 36
click at [555, 115] on textarea "My business is a mobile food truck specializing in fresh, flavorful, and authen…" at bounding box center [533, 123] width 163 height 36
click at [571, 116] on textarea "My business is a mobile food truck specializing in fresh, flavorful, and authen…" at bounding box center [533, 123] width 163 height 36
click at [570, 121] on textarea "My business is a mobile food truck specializing in fresh, flavorful, and authen…" at bounding box center [533, 123] width 163 height 36
click at [589, 119] on textarea "My business is a mobile food truck specializing in fresh, flavorful, and authen…" at bounding box center [533, 123] width 163 height 36
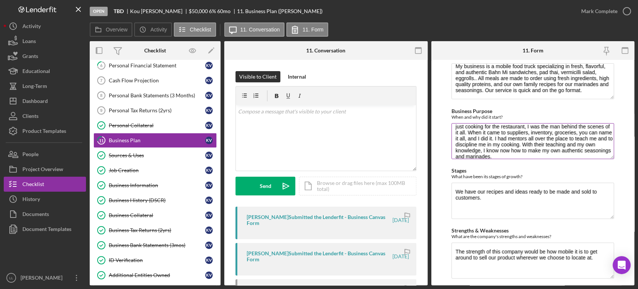
scroll to position [83, 0]
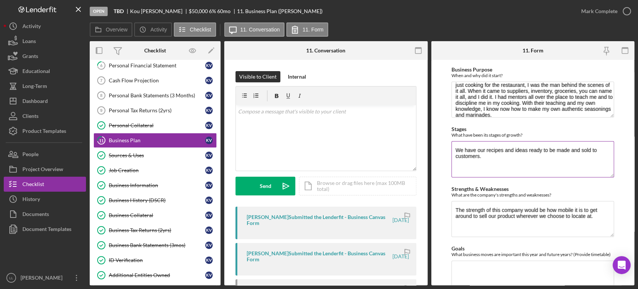
click at [499, 157] on textarea "We have our recipes and ideas ready to be made and sold to customers." at bounding box center [533, 159] width 163 height 36
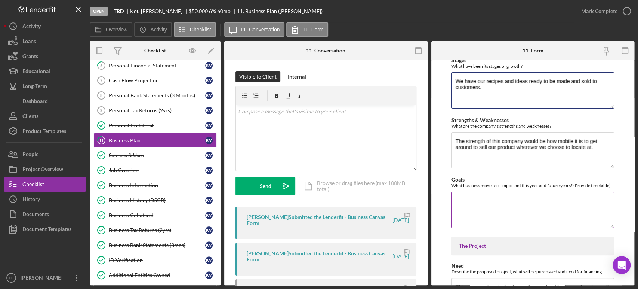
scroll to position [166, 0]
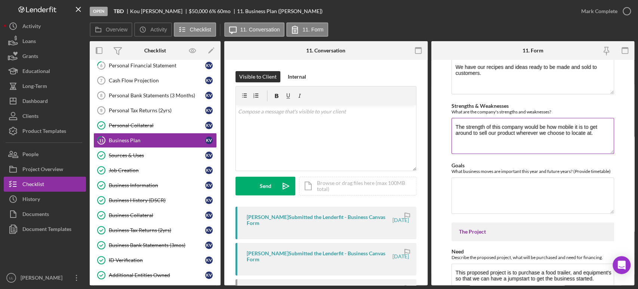
click at [586, 144] on textarea "The strength of this company would be how mobile it is to get around to sell ou…" at bounding box center [533, 136] width 163 height 36
click at [606, 135] on textarea "The strength of this company would be how mobile it is to get around to sell ou…" at bounding box center [533, 136] width 163 height 36
click at [595, 131] on textarea "The strength of this company would be how mobile it is to get around to sell ou…" at bounding box center [533, 136] width 163 height 36
click at [593, 135] on textarea "The strength of this company would be how mobile it is to get around to sell ou…" at bounding box center [533, 136] width 163 height 36
click at [596, 133] on textarea "The strength of this company would be how mobile it is to get around to sell ou…" at bounding box center [533, 136] width 163 height 36
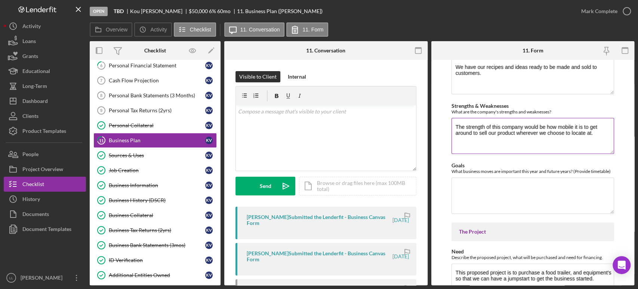
click at [602, 129] on textarea "The strength of this company would be how mobile it is to get around to sell ou…" at bounding box center [533, 136] width 163 height 36
click at [604, 137] on textarea "The strength of this company would be how mobile it is to get around to sell ou…" at bounding box center [533, 136] width 163 height 36
click at [601, 139] on textarea "The strength of this company would be how mobile it is to get around to sell ou…" at bounding box center [533, 136] width 163 height 36
click at [590, 151] on textarea "The strength of this company would be how mobile it is to get around to sell ou…" at bounding box center [533, 136] width 163 height 36
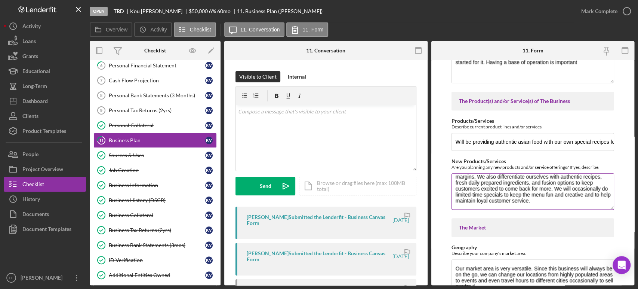
scroll to position [540, 0]
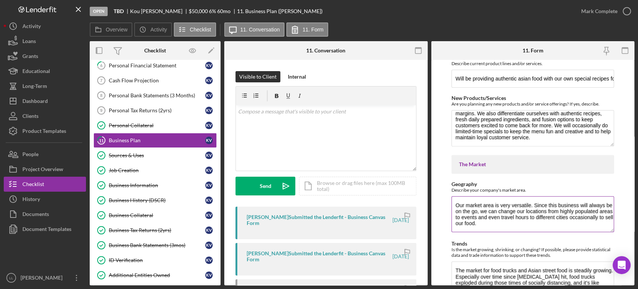
type textarea "The strength of this company would be how mobile it is to get around to sell ou…"
click at [531, 222] on textarea "Our market area is very versatile. Since this business will always be on the go…" at bounding box center [533, 214] width 163 height 36
click at [532, 226] on textarea "Our market area is very versatile. Since this business will always be on the go…" at bounding box center [533, 214] width 163 height 36
click at [533, 227] on textarea "Our market area is very versatile. Since this business will always be on the go…" at bounding box center [533, 214] width 163 height 36
click at [532, 226] on textarea "Our market area is very versatile. Since this business will always be on the go…" at bounding box center [533, 214] width 163 height 36
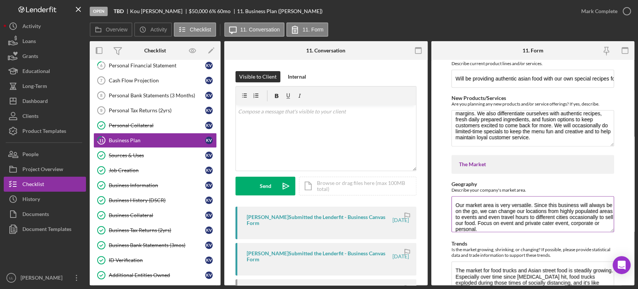
click at [522, 219] on textarea "Our market area is very versatile. Since this business will always be on the go…" at bounding box center [533, 214] width 163 height 36
click at [522, 221] on textarea "Our market area is very versatile. Since this business will always be on the go…" at bounding box center [533, 214] width 163 height 36
click at [526, 228] on textarea "Our market area is very versatile. Since this business will always be on the go…" at bounding box center [533, 214] width 163 height 36
click at [529, 227] on textarea "Our market area is very versatile. Since this business will always be on the go…" at bounding box center [533, 214] width 163 height 36
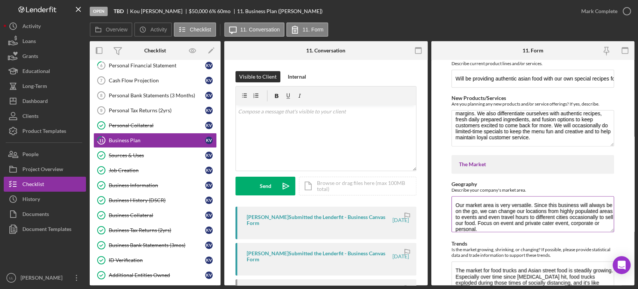
click at [532, 227] on textarea "Our market area is very versatile. Since this business will always be on the go…" at bounding box center [533, 214] width 163 height 36
click at [530, 226] on textarea "Our market area is very versatile. Since this business will always be on the go…" at bounding box center [533, 214] width 163 height 36
click at [530, 227] on textarea "Our market area is very versatile. Since this business will always be on the go…" at bounding box center [533, 214] width 163 height 36
click at [524, 228] on textarea "Our market area is very versatile. Since this business will always be on the go…" at bounding box center [533, 214] width 163 height 36
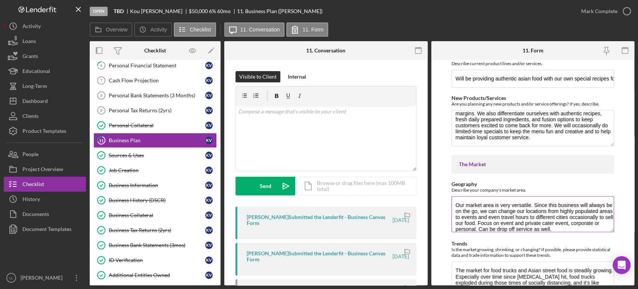
click at [521, 219] on textarea "Our market area is very versatile. Since this business will always be on the go…" at bounding box center [533, 214] width 163 height 36
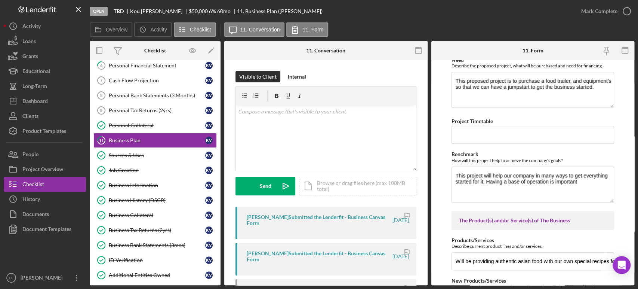
scroll to position [415, 0]
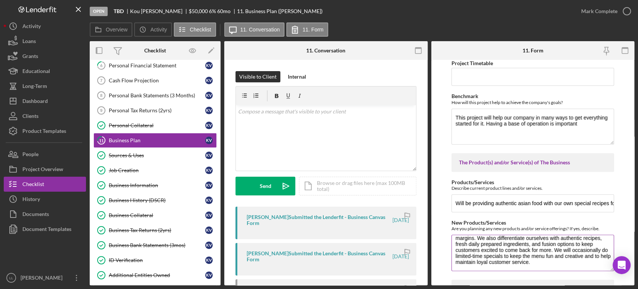
type textarea "Our market area is very versatile. Since this business will always be on the go…"
click at [580, 264] on textarea "Our food trucks' low cost compared to traditional restaurants allow us to offer…" at bounding box center [533, 252] width 163 height 36
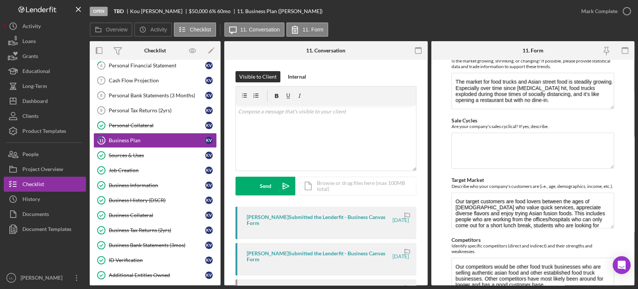
scroll to position [748, 0]
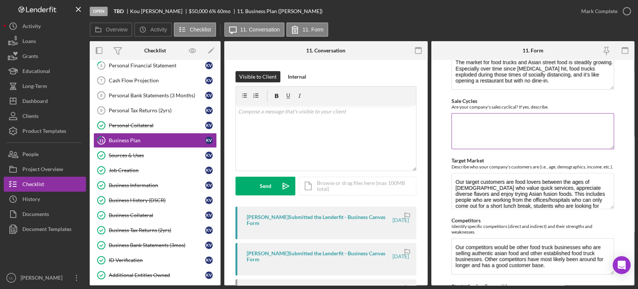
type textarea "Our food trucks' low cost compared to traditional restaurants allow us to offer…"
click at [560, 134] on textarea "Sale Cycles" at bounding box center [533, 131] width 163 height 36
type textarea "S"
type textarea "P"
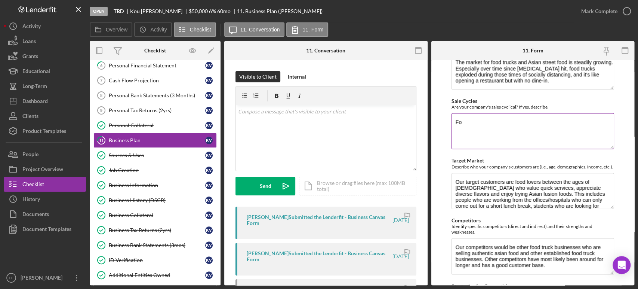
type textarea "F"
click at [462, 124] on textarea "Year round service, but plan to focus on cater during the colder winter month." at bounding box center [533, 131] width 163 height 36
click at [490, 123] on textarea "Year round service, but plan to focus on cater during the colder winter month." at bounding box center [533, 131] width 163 height 36
click at [515, 130] on textarea "Year round service, but plan to focus on cater during the colder winter month." at bounding box center [533, 131] width 163 height 36
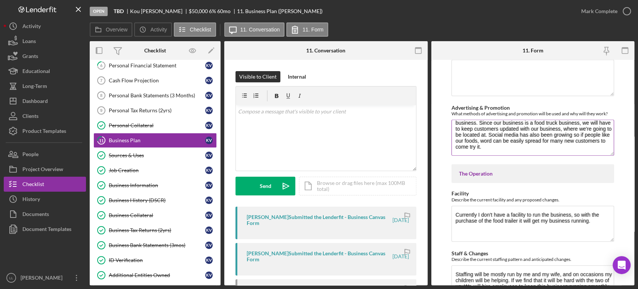
scroll to position [1204, 0]
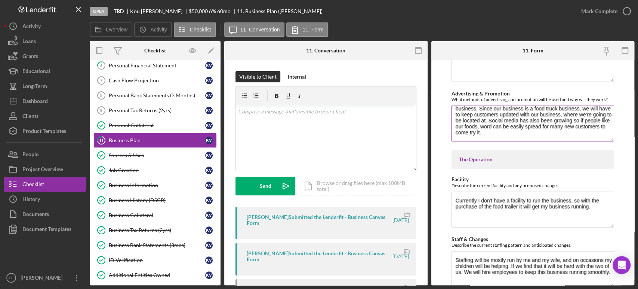
type textarea "Year round service, but plan to focus on cater during the colder winter month."
click at [529, 132] on textarea "We will be using social media to advertise and promote our business. Since our …" at bounding box center [533, 123] width 163 height 36
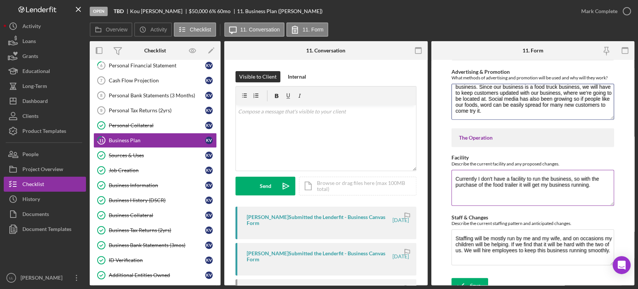
scroll to position [1230, 0]
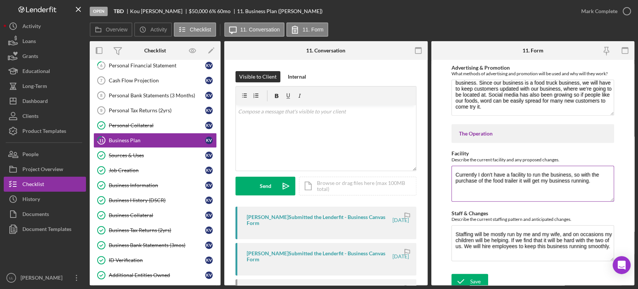
click at [595, 179] on textarea "Currently I don't have a facility to run the business, so with the purchase of …" at bounding box center [533, 184] width 163 height 36
click at [594, 179] on textarea "Currently I don't have a facility to run the business, so with the purchase of …" at bounding box center [533, 184] width 163 height 36
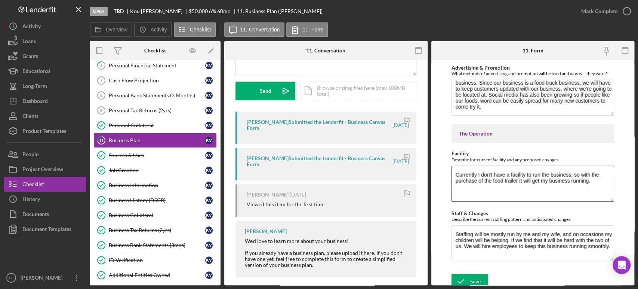
scroll to position [102, 0]
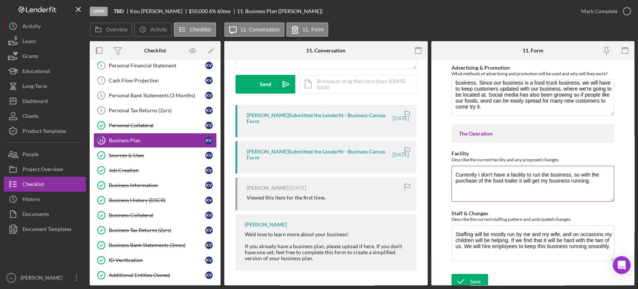
click at [598, 177] on textarea "Currently I don't have a facility to run the business, so with the purchase of …" at bounding box center [533, 184] width 163 height 36
click at [595, 181] on textarea "Currently I don't have a facility to run the business, so with the purchase of …" at bounding box center [533, 184] width 163 height 36
click at [592, 179] on textarea "Currently I don't have a facility to run the business, so with the purchase of …" at bounding box center [533, 184] width 163 height 36
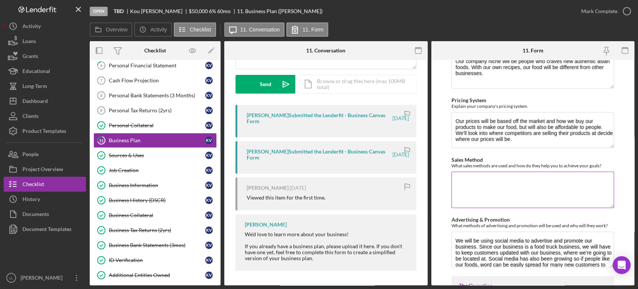
scroll to position [1064, 0]
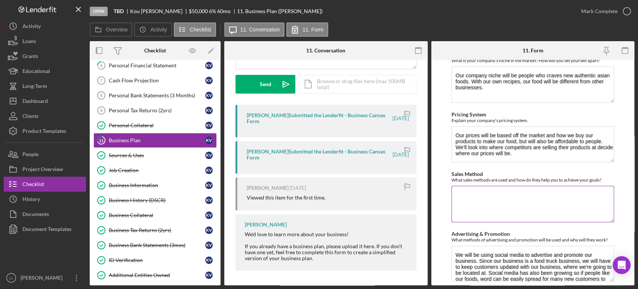
type textarea "Currently I don't have a facility to run the business, so with the purchase of …"
click at [534, 201] on textarea "Sales Method" at bounding box center [533, 204] width 163 height 36
click at [553, 187] on textarea "Private event catering, public event," at bounding box center [533, 204] width 163 height 36
click at [551, 193] on textarea "Private event catering, public event," at bounding box center [533, 204] width 163 height 36
click at [546, 191] on textarea "Private event catering, public event," at bounding box center [533, 204] width 163 height 36
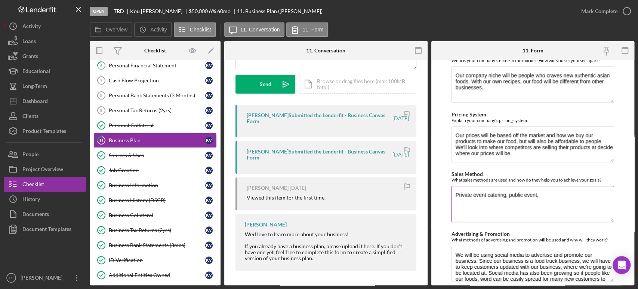
click at [454, 192] on textarea "Private event catering, public event," at bounding box center [533, 204] width 163 height 36
click at [497, 191] on textarea "Main focus is on Private event catering, public event," at bounding box center [533, 204] width 163 height 36
click at [548, 191] on textarea "Main focus is on private event catering, public event," at bounding box center [533, 204] width 163 height 36
click at [610, 194] on textarea "Main focus is on private event catering, with option for public event," at bounding box center [533, 204] width 163 height 36
click at [548, 193] on textarea "Main focus is on private event catering, with option for public event as well." at bounding box center [533, 204] width 163 height 36
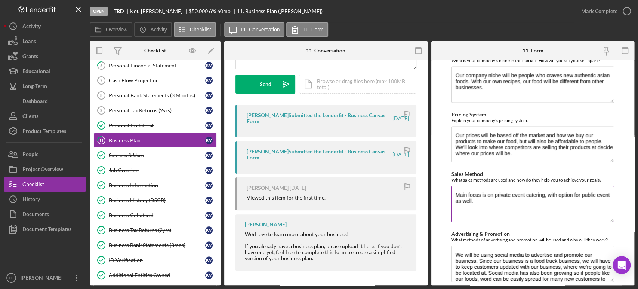
click at [543, 192] on textarea "Main focus is on private event catering, with option for public event as well." at bounding box center [533, 204] width 163 height 36
click at [547, 193] on textarea "Main focus is on private event catering, with option for public event as well." at bounding box center [533, 204] width 163 height 36
click at [532, 203] on textarea "Main focus is on private event catering with option for public event as well." at bounding box center [533, 204] width 163 height 36
click at [492, 197] on textarea "Main focus is on private event catering with option for public event as well." at bounding box center [533, 204] width 163 height 36
click at [478, 204] on textarea "Main focus is on private event catering with option for public event as well. P…" at bounding box center [533, 204] width 163 height 36
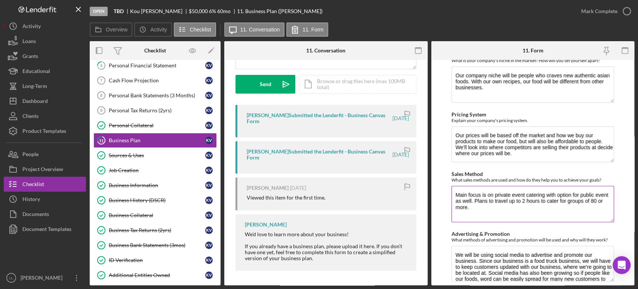
click at [482, 201] on textarea "Main focus is on private event catering with option for public event as well. P…" at bounding box center [533, 204] width 163 height 36
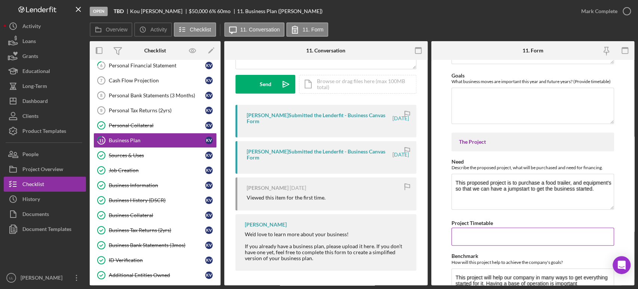
scroll to position [275, 0]
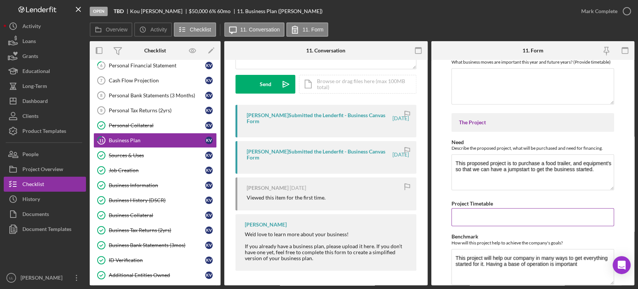
type textarea "Main focus is on private event catering with option for public event as well. P…"
click at [496, 212] on input "Project Timetable" at bounding box center [533, 217] width 163 height 18
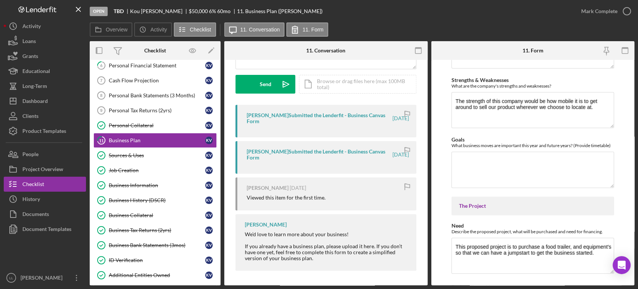
scroll to position [150, 0]
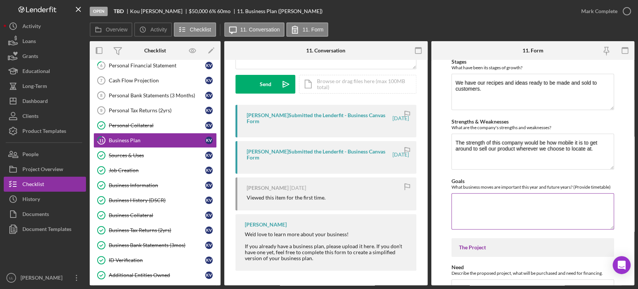
click at [503, 207] on textarea "Goals" at bounding box center [533, 211] width 163 height 36
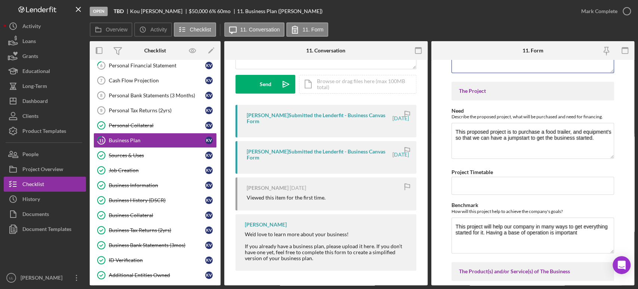
scroll to position [358, 0]
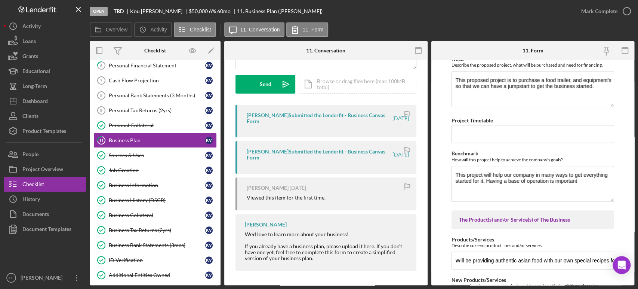
click at [505, 136] on input "Project Timetable" at bounding box center [533, 134] width 163 height 18
click at [500, 134] on input "Project Timetable" at bounding box center [533, 134] width 163 height 18
click at [508, 131] on input "Project Timetable" at bounding box center [533, 134] width 163 height 18
type input "M"
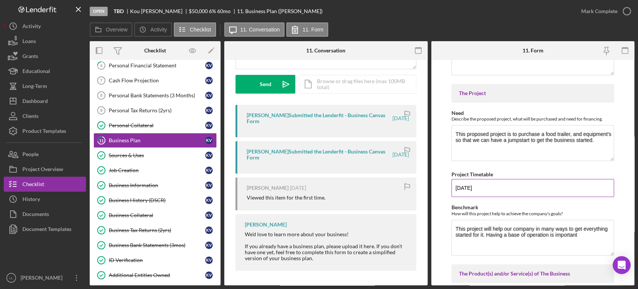
scroll to position [275, 0]
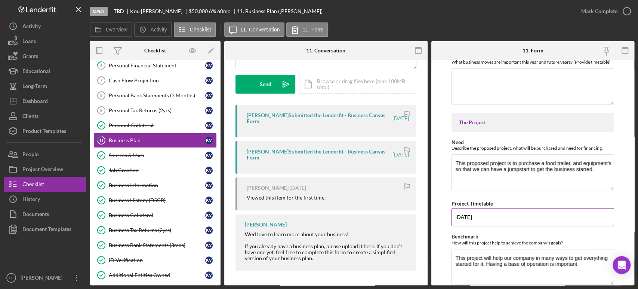
type input "[DATE]"
click at [508, 140] on div "Need Describe the proposed project, what will be purchased and need for financi…" at bounding box center [533, 145] width 163 height 12
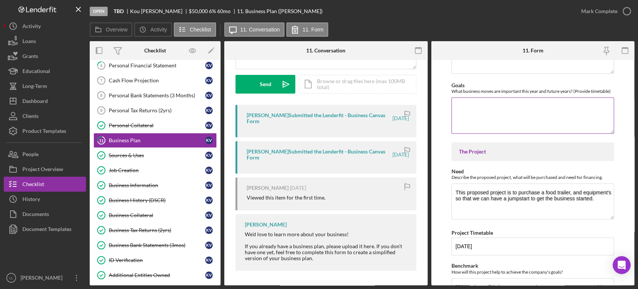
scroll to position [233, 0]
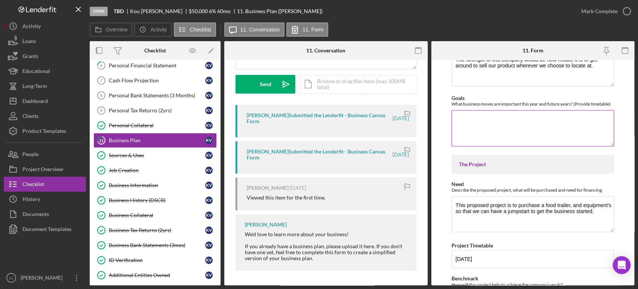
click at [495, 126] on textarea "Goals" at bounding box center [533, 128] width 163 height 36
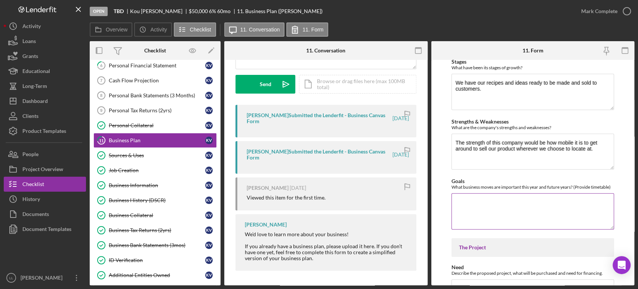
scroll to position [192, 0]
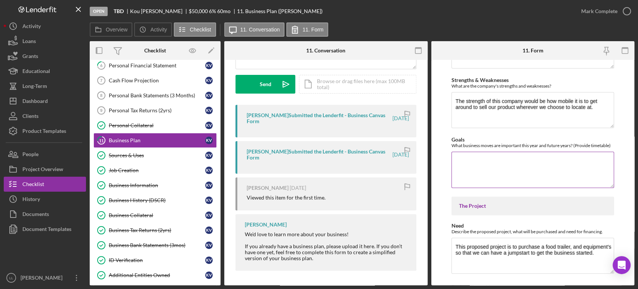
click at [518, 179] on textarea "Goals" at bounding box center [533, 169] width 163 height 36
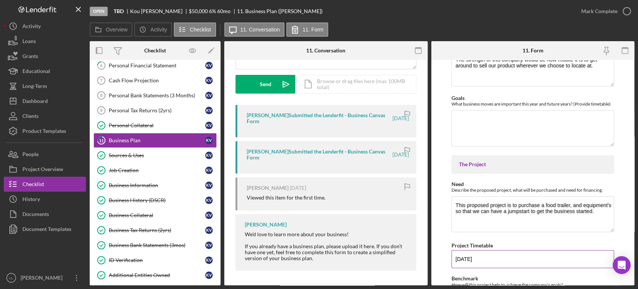
click at [507, 250] on input "[DATE]" at bounding box center [533, 259] width 163 height 18
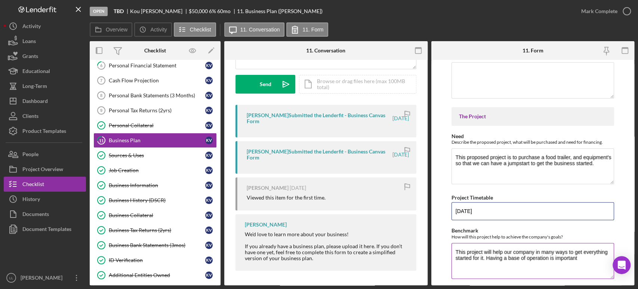
scroll to position [317, 0]
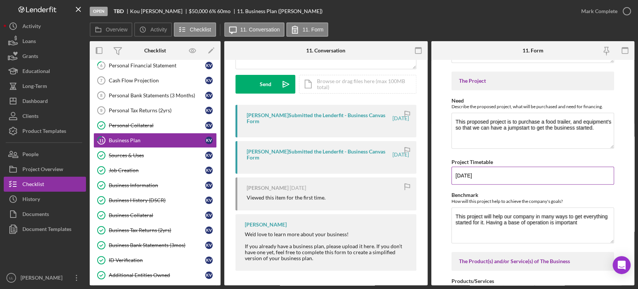
click at [487, 175] on input "[DATE]" at bounding box center [533, 175] width 163 height 18
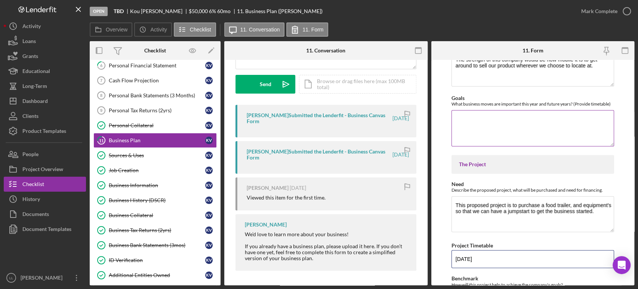
scroll to position [192, 0]
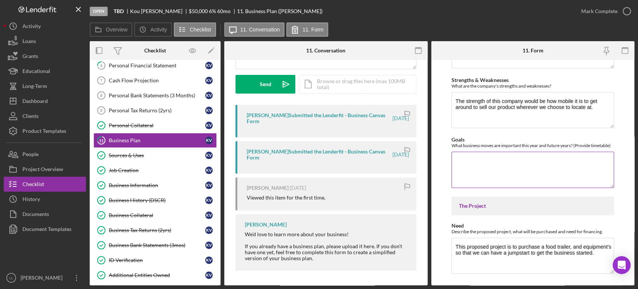
click at [495, 174] on textarea "Goals" at bounding box center [533, 169] width 163 height 36
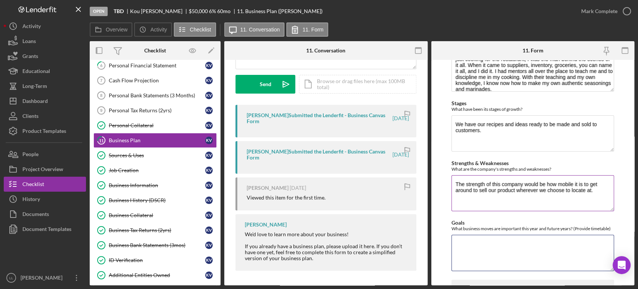
scroll to position [150, 0]
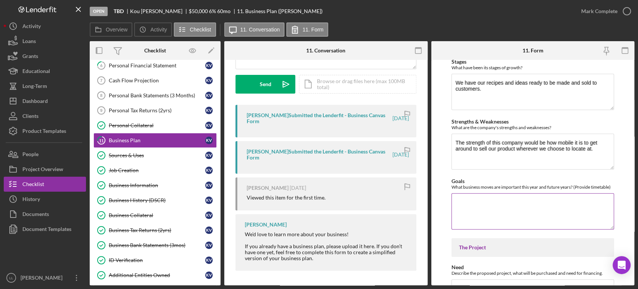
click at [486, 207] on textarea "Goals" at bounding box center [533, 211] width 163 height 36
click at [487, 207] on textarea "Goals" at bounding box center [533, 211] width 163 height 36
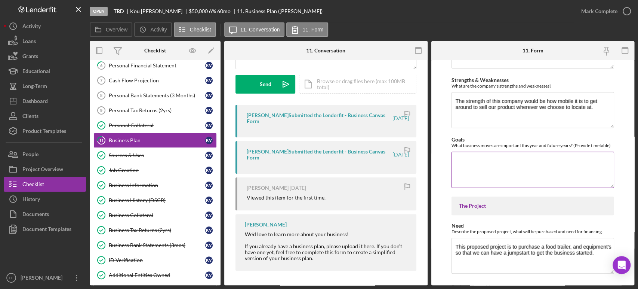
click at [471, 158] on textarea "Goals" at bounding box center [533, 169] width 163 height 36
drag, startPoint x: 532, startPoint y: 170, endPoint x: 452, endPoint y: 173, distance: 79.7
click at [454, 173] on textarea "Launch business in [DATE]. Wants to get 10 food truck by year 5 and a commercia…" at bounding box center [533, 169] width 163 height 36
click at [589, 159] on textarea "Launch business in [DATE]. Wants to get 10 food truck by year 5" at bounding box center [533, 169] width 163 height 36
paste textarea "and a commercial kitchen."
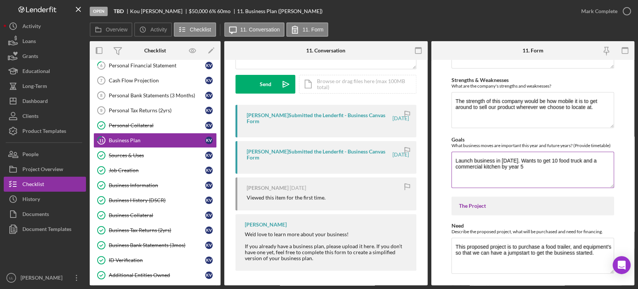
click at [524, 166] on textarea "Launch business in [DATE]. Wants to get 10 food truck and a commercial kitchen …" at bounding box center [533, 169] width 163 height 36
click at [526, 159] on textarea "Launch business in [DATE]. Wants to get 10 food truck and a commercial kitchen …" at bounding box center [533, 169] width 163 height 36
click at [526, 160] on textarea "Launch business in [DATE]. Wants to get 10 food truck and a commercial kitchen …" at bounding box center [533, 169] width 163 height 36
click at [527, 161] on textarea "Launch business in [DATE]. Wants to get 10 food truck and a commercial kitchen …" at bounding box center [533, 169] width 163 height 36
click at [527, 169] on textarea "Launch business in [DATE]. Wants to get 10 food truck and a commercial kitchen …" at bounding box center [533, 169] width 163 height 36
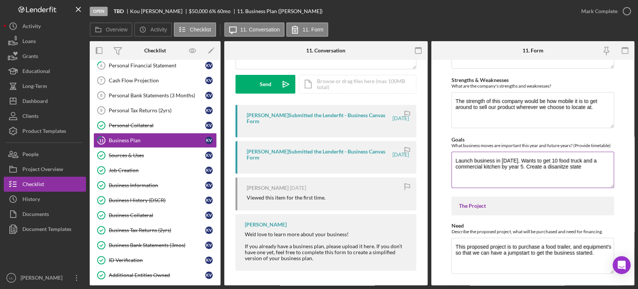
drag, startPoint x: 562, startPoint y: 164, endPoint x: 587, endPoint y: 164, distance: 25.0
click at [587, 164] on textarea "Launch business in [DATE]. Wants to get 10 food truck and a commercial kitchen …" at bounding box center [533, 169] width 163 height 36
drag, startPoint x: 584, startPoint y: 164, endPoint x: 548, endPoint y: 169, distance: 36.5
click at [548, 169] on textarea "Launch business in [DATE]. Wants to get 10 food truck and a commercial kitchen …" at bounding box center [533, 169] width 163 height 36
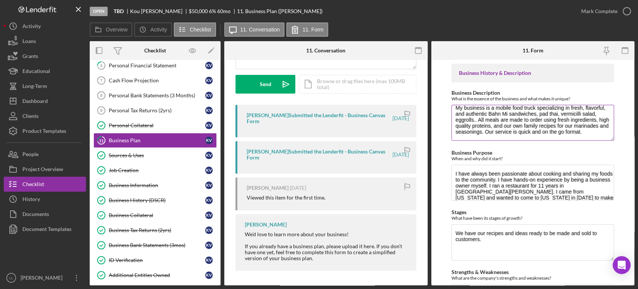
scroll to position [0, 0]
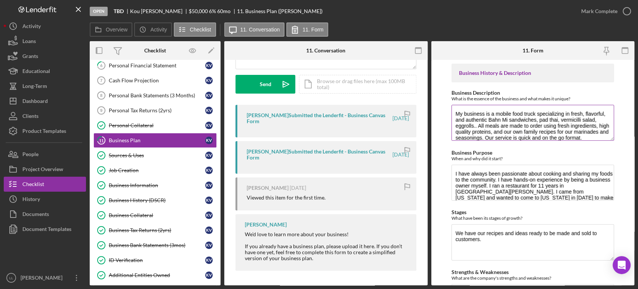
type textarea "Launch business in [DATE]. Wants to get 10 food truck and a commercial kitchen …"
click at [510, 135] on textarea "My business is a mobile food truck specializing in fresh, flavorful, and authen…" at bounding box center [533, 123] width 163 height 36
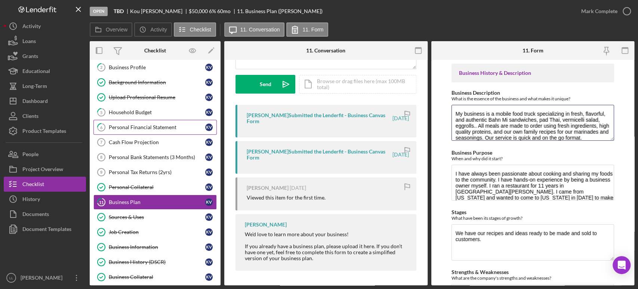
scroll to position [54, 0]
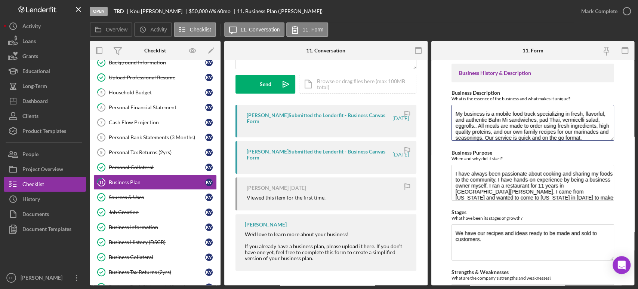
type textarea "My business is a mobile food truck specializing in fresh, flavorful, and authen…"
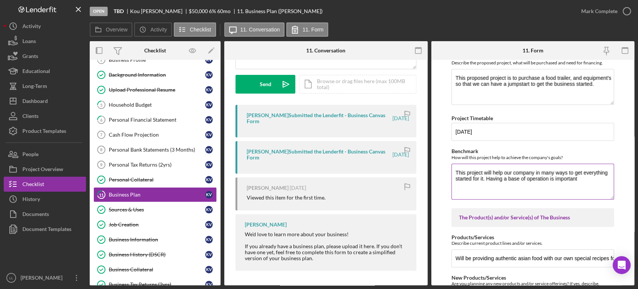
scroll to position [415, 0]
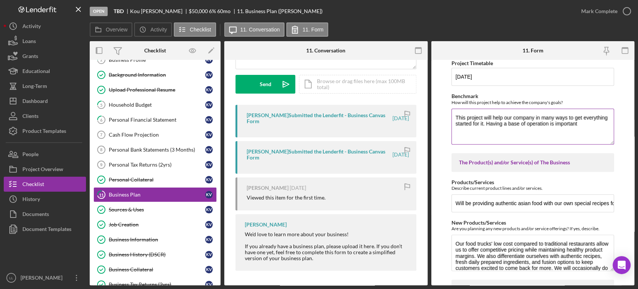
click at [587, 122] on textarea "This project will help our company in many ways to get everything started for i…" at bounding box center [533, 126] width 163 height 36
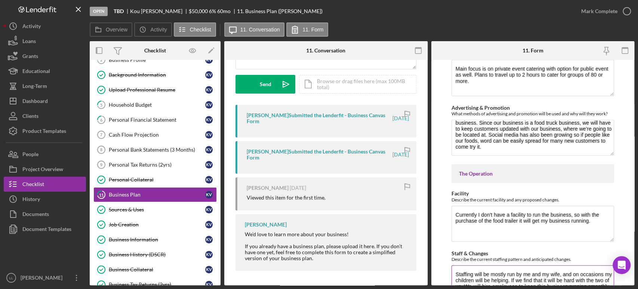
scroll to position [1230, 0]
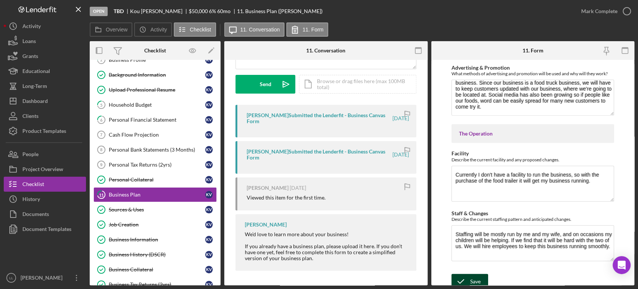
click at [461, 274] on icon "submit" at bounding box center [461, 281] width 19 height 19
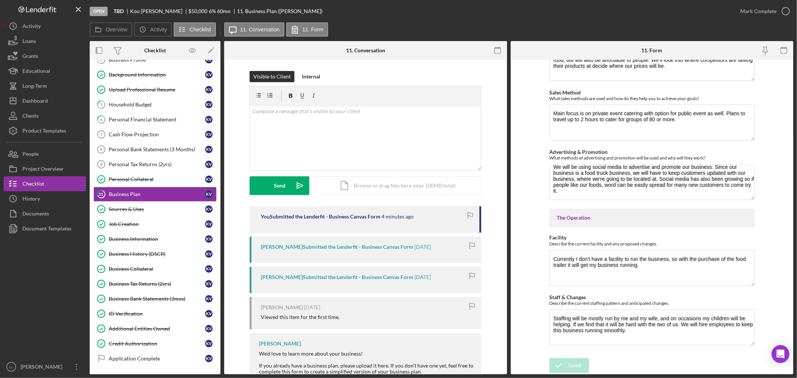
scroll to position [6, 0]
